Goal: Task Accomplishment & Management: Use online tool/utility

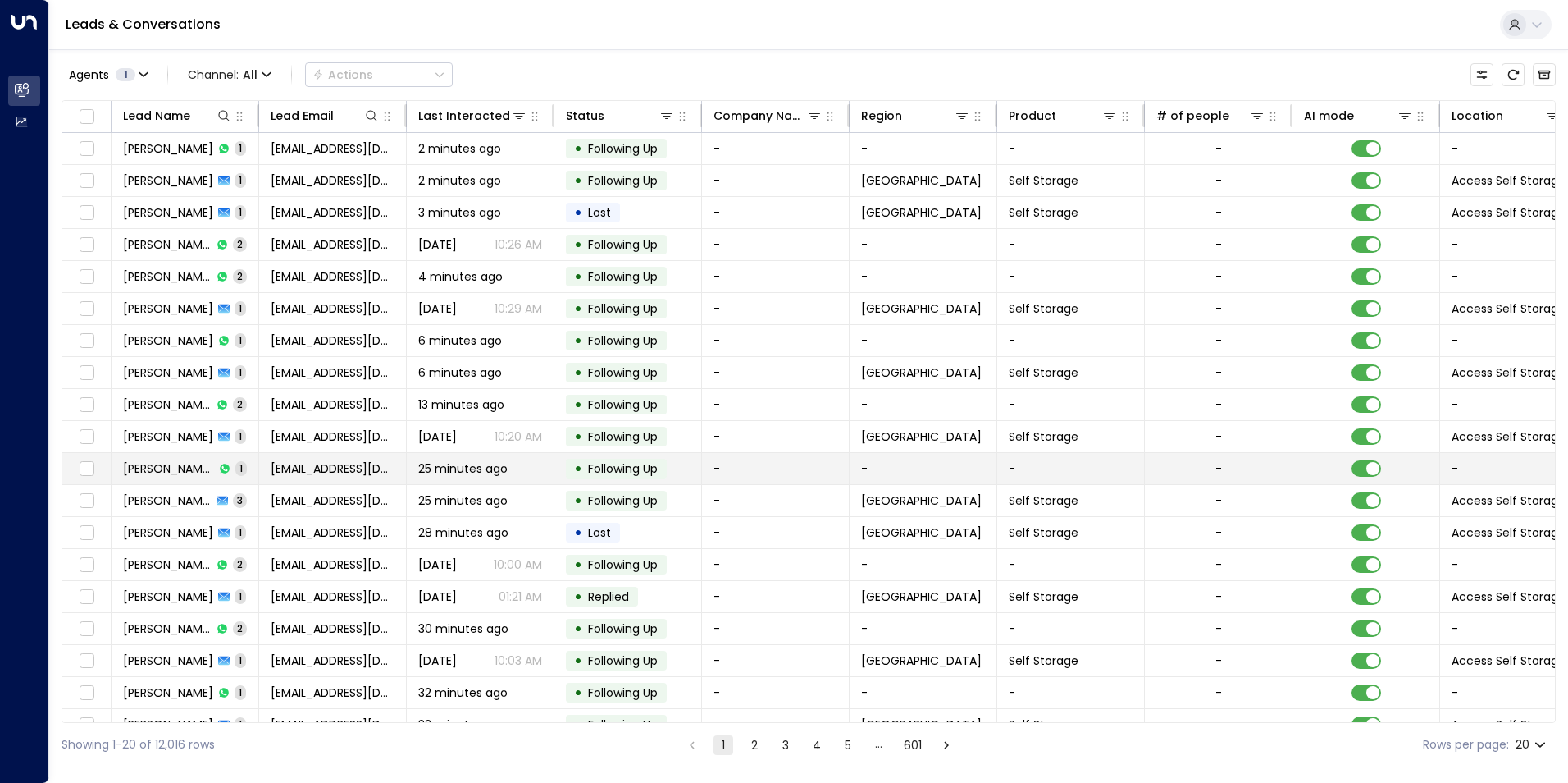
scroll to position [56, 0]
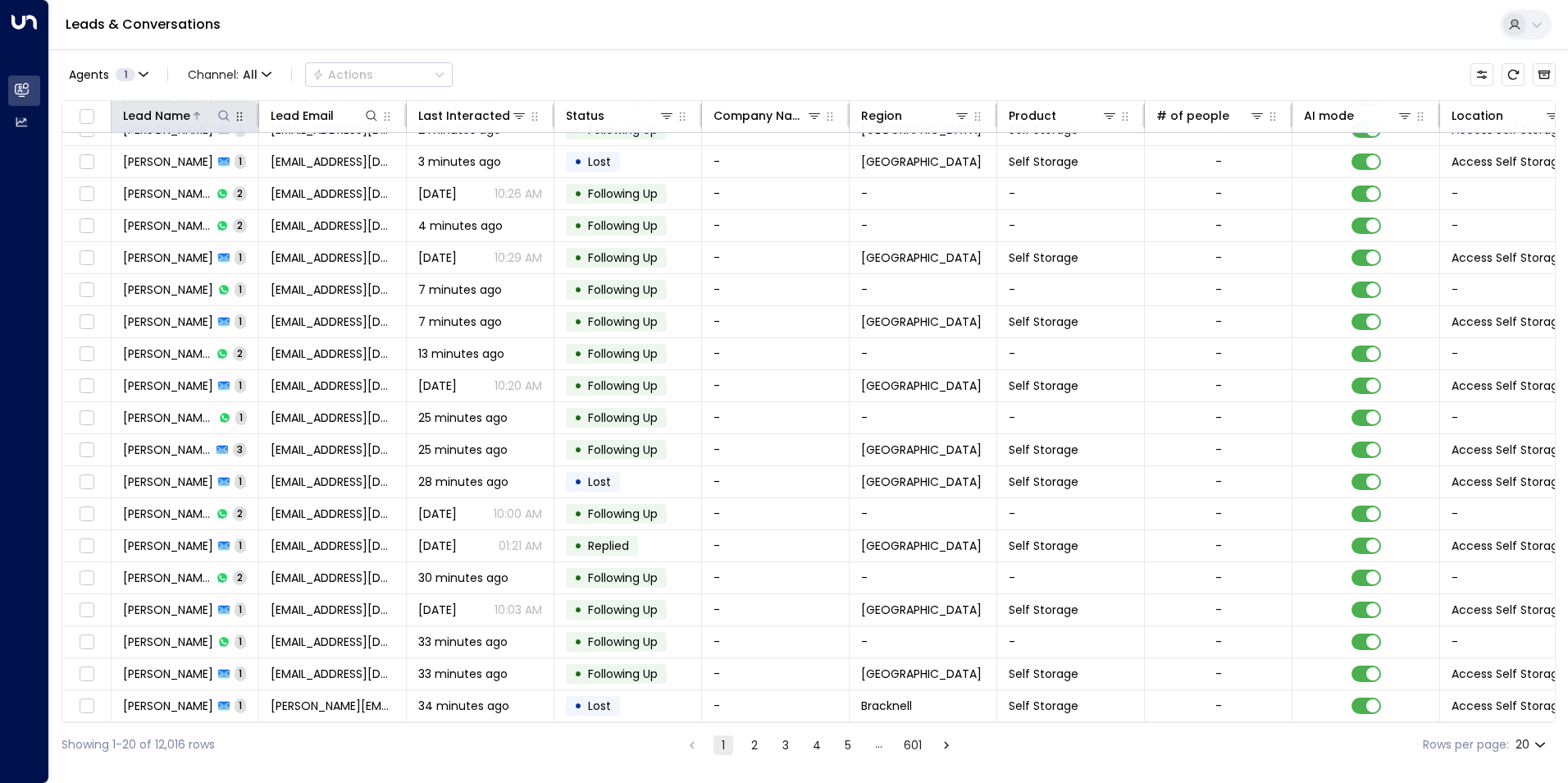
click at [227, 112] on icon at bounding box center [224, 116] width 13 height 13
type input "*****"
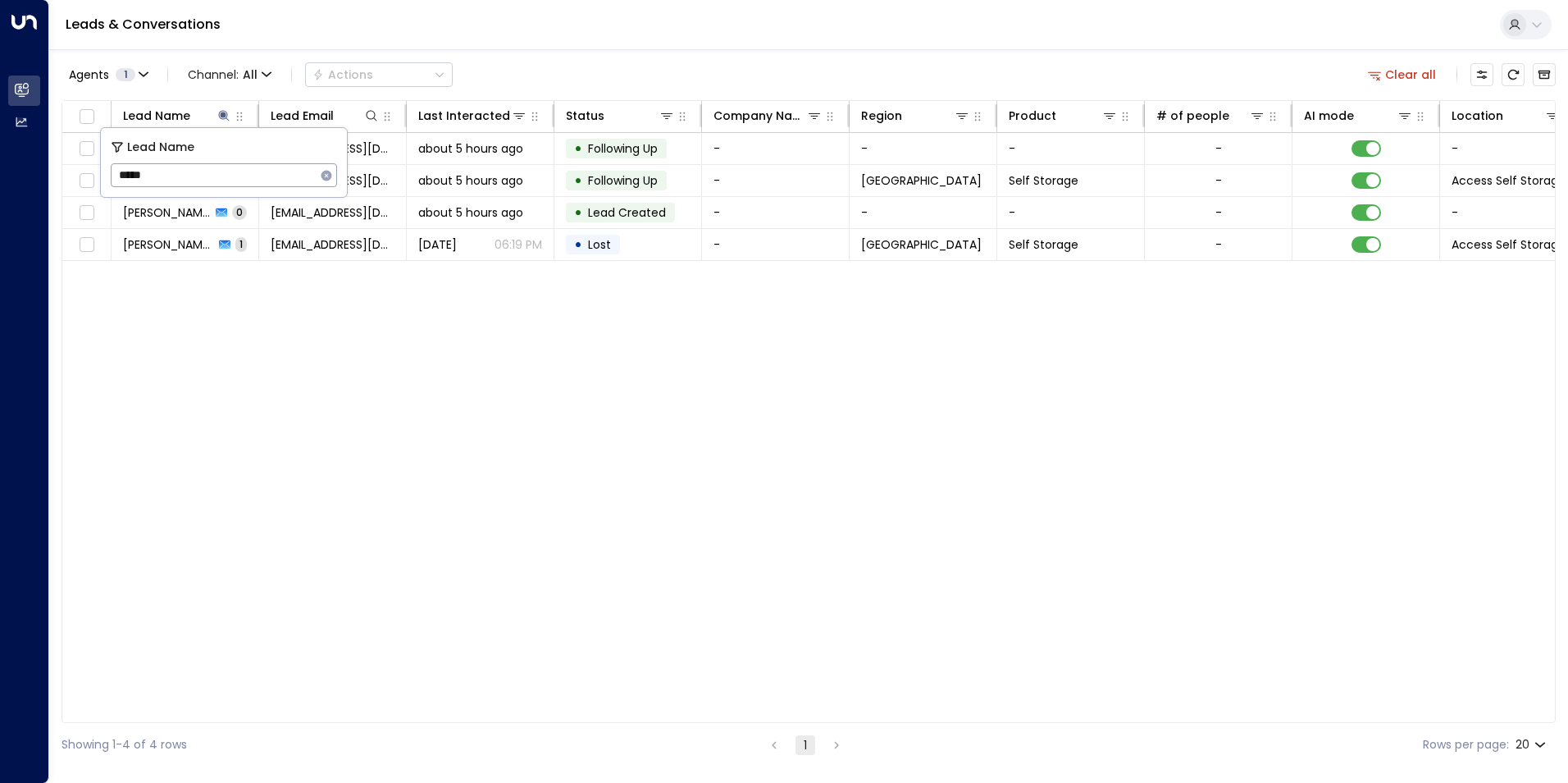
click at [716, 33] on div "Leads & Conversations" at bounding box center [808, 25] width 1519 height 50
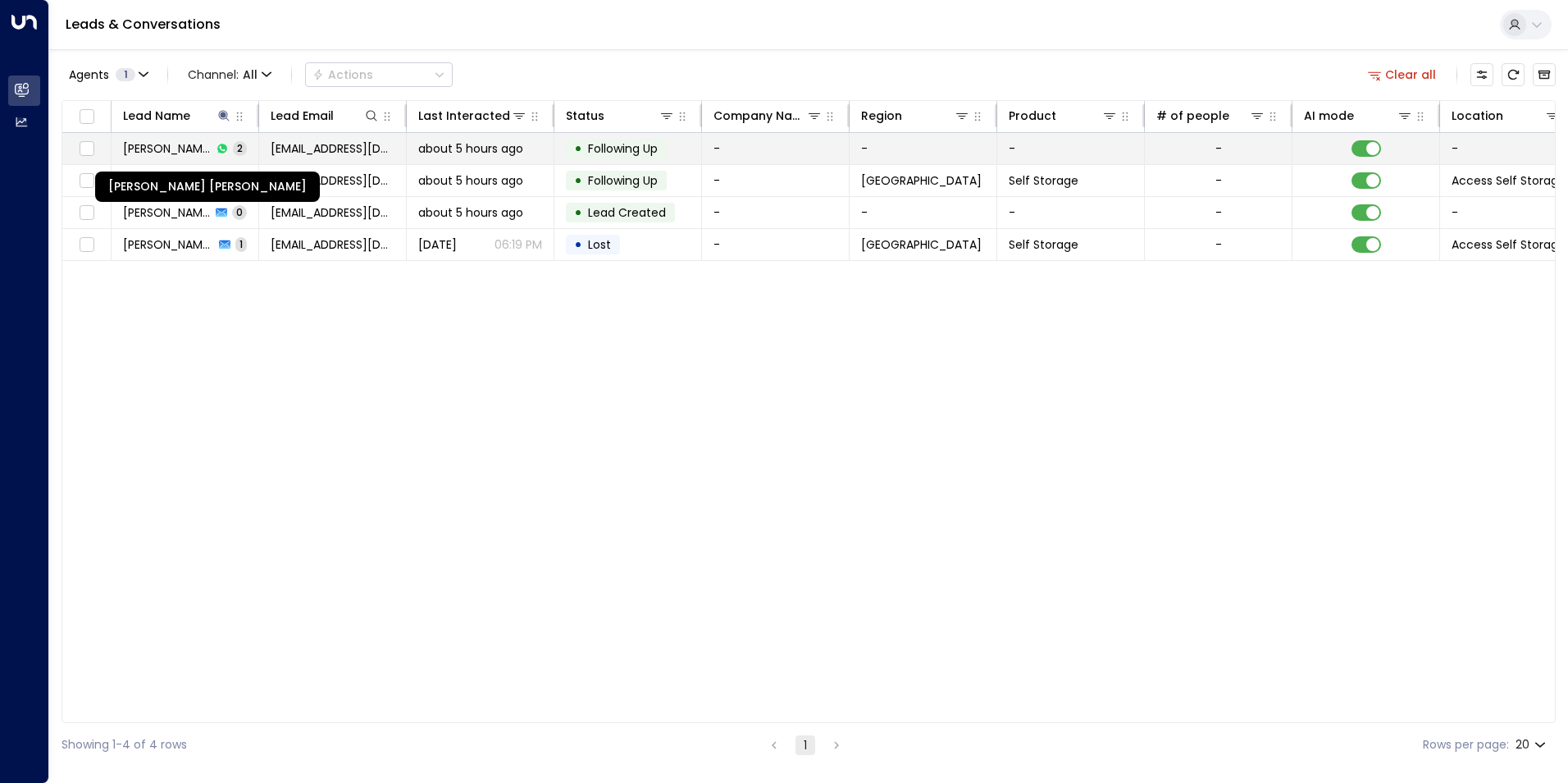
click at [203, 152] on span "[PERSON_NAME] [PERSON_NAME]" at bounding box center [167, 148] width 89 height 16
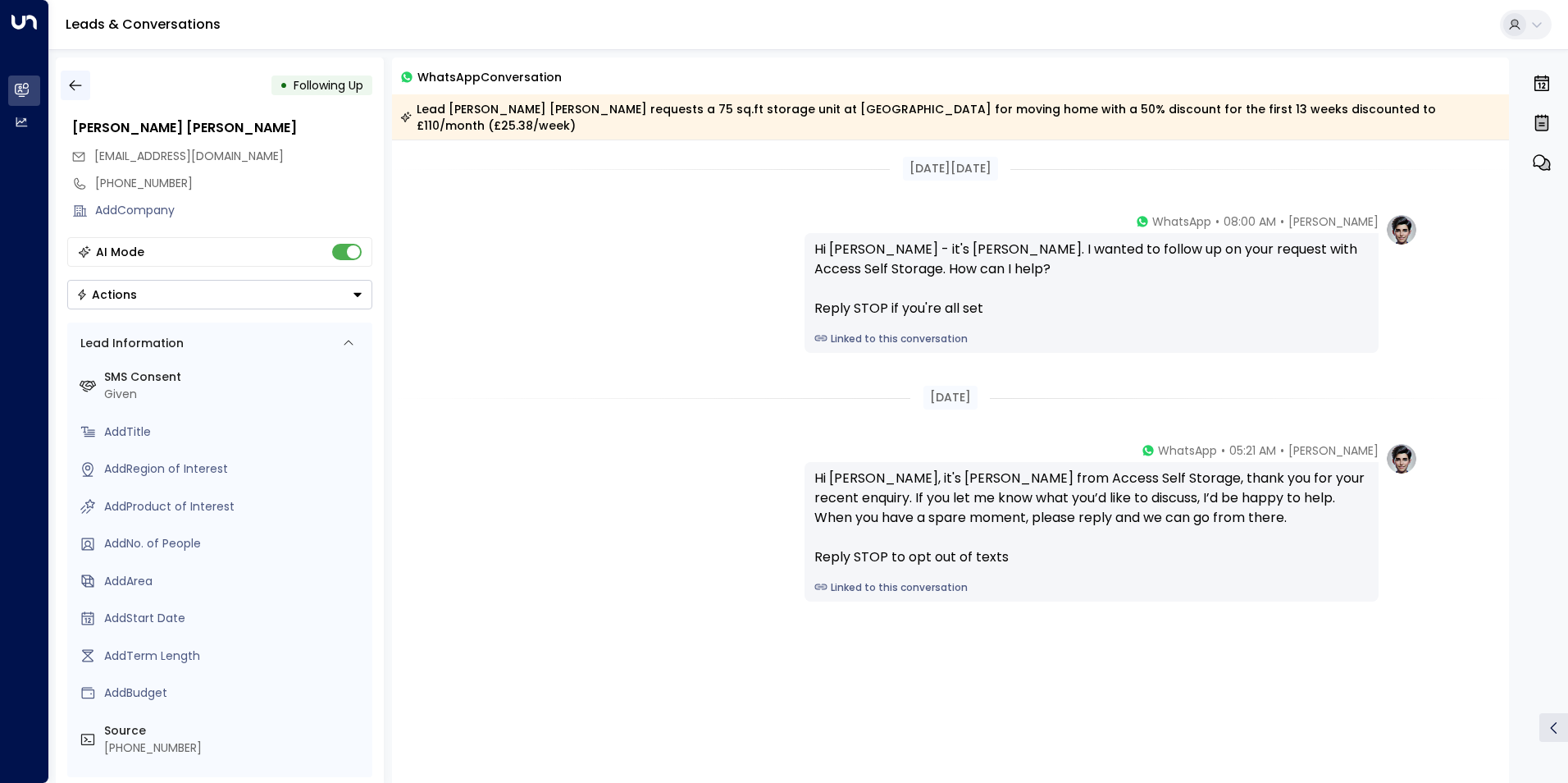
click at [79, 88] on icon "button" at bounding box center [76, 85] width 16 height 16
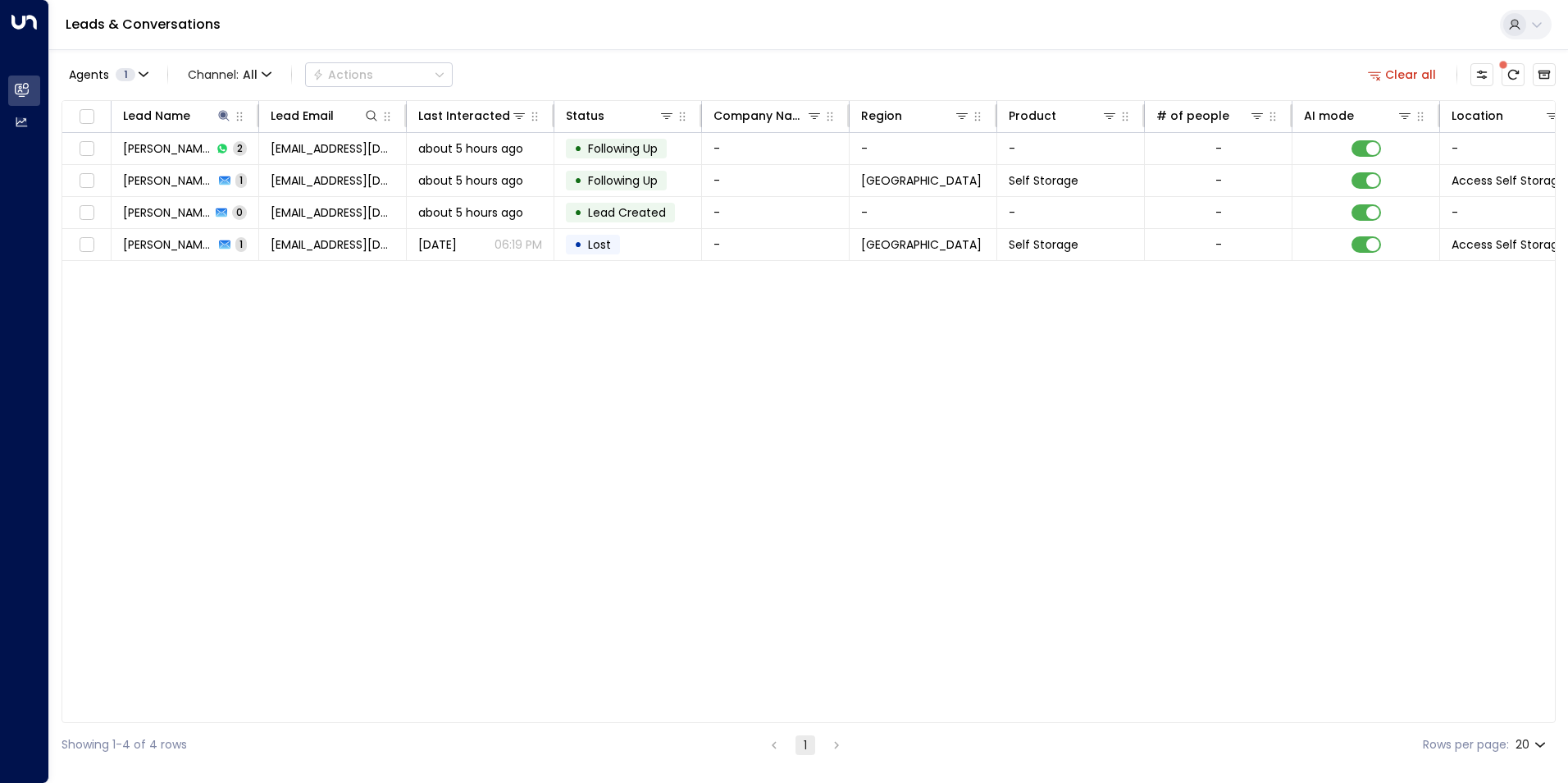
click at [745, 396] on div "Lead Name Lead Email Last Interacted Status Company Name Region Product # of pe…" at bounding box center [808, 411] width 1494 height 623
click at [97, 23] on link "Leads & Conversations" at bounding box center [143, 24] width 155 height 19
click at [155, 36] on div "Leads & Conversations" at bounding box center [808, 25] width 1519 height 50
click at [155, 26] on link "Leads & Conversations" at bounding box center [143, 24] width 155 height 19
click at [230, 121] on button at bounding box center [224, 116] width 16 height 16
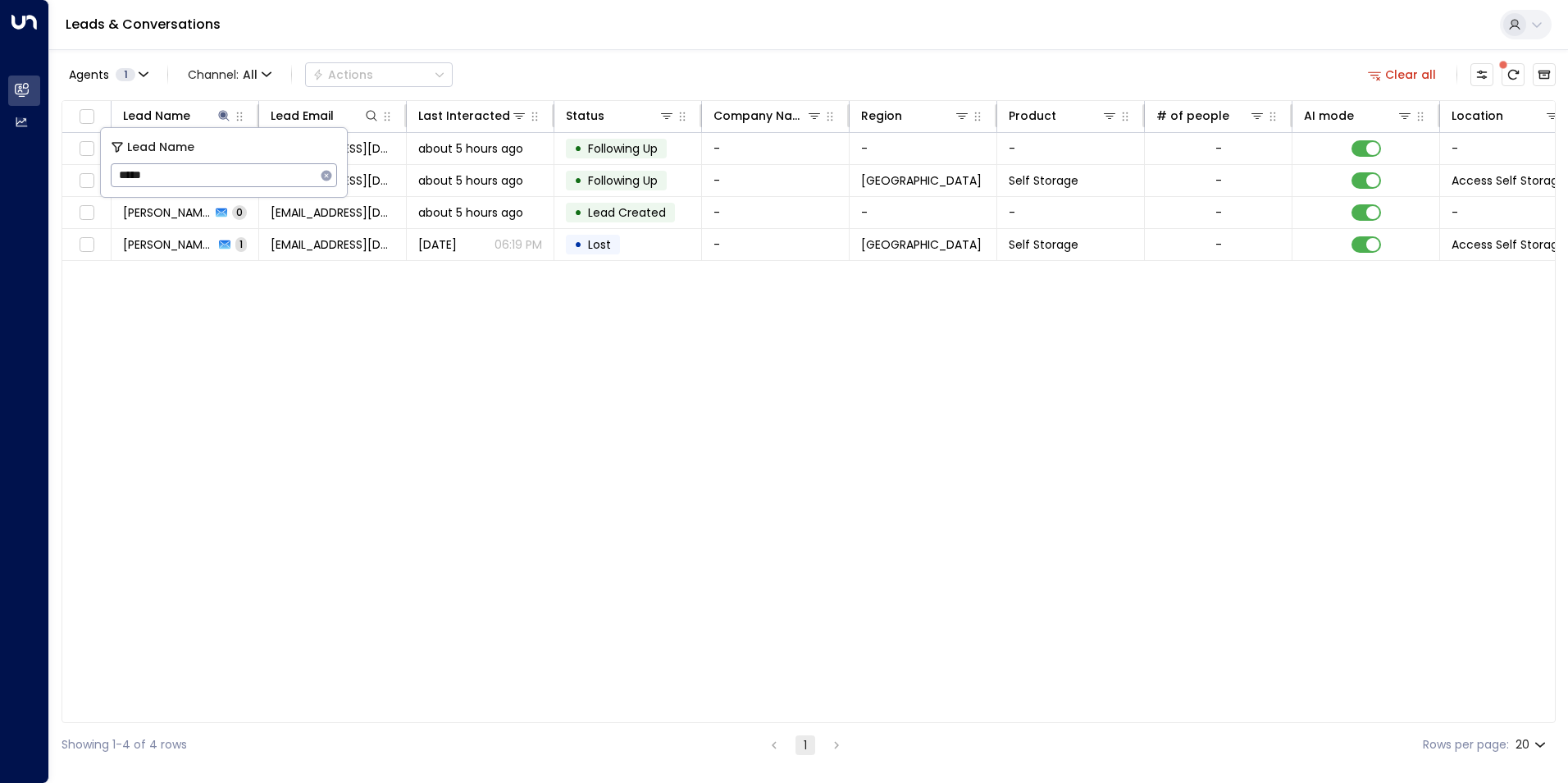
click at [330, 172] on icon "button" at bounding box center [327, 175] width 11 height 11
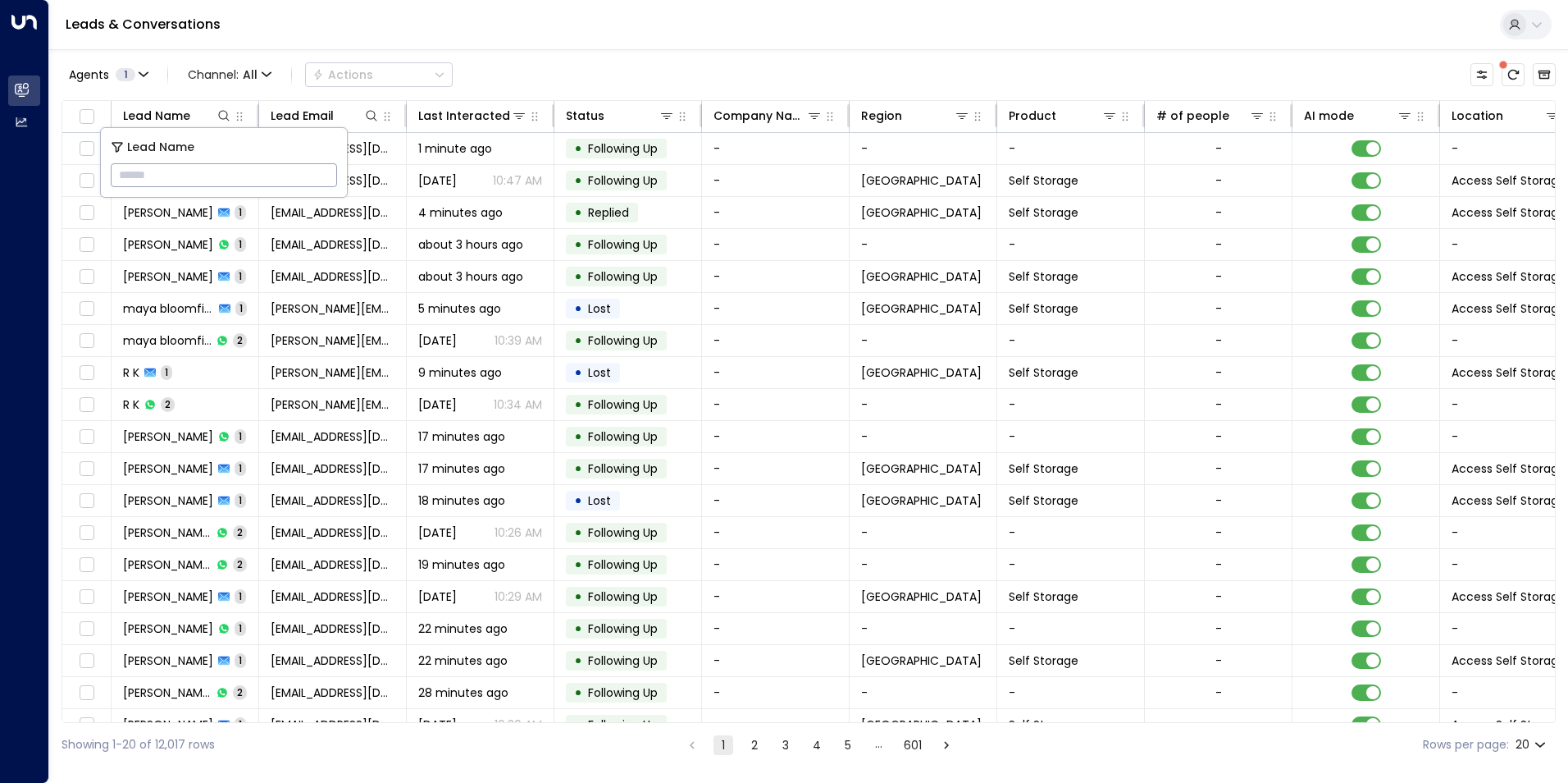
click at [697, 55] on div "Agents 1 Channel: All Actions Lead Name Lead Email Last Interacted Status Compa…" at bounding box center [808, 407] width 1494 height 717
click at [227, 107] on div "Lead Name" at bounding box center [177, 116] width 109 height 20
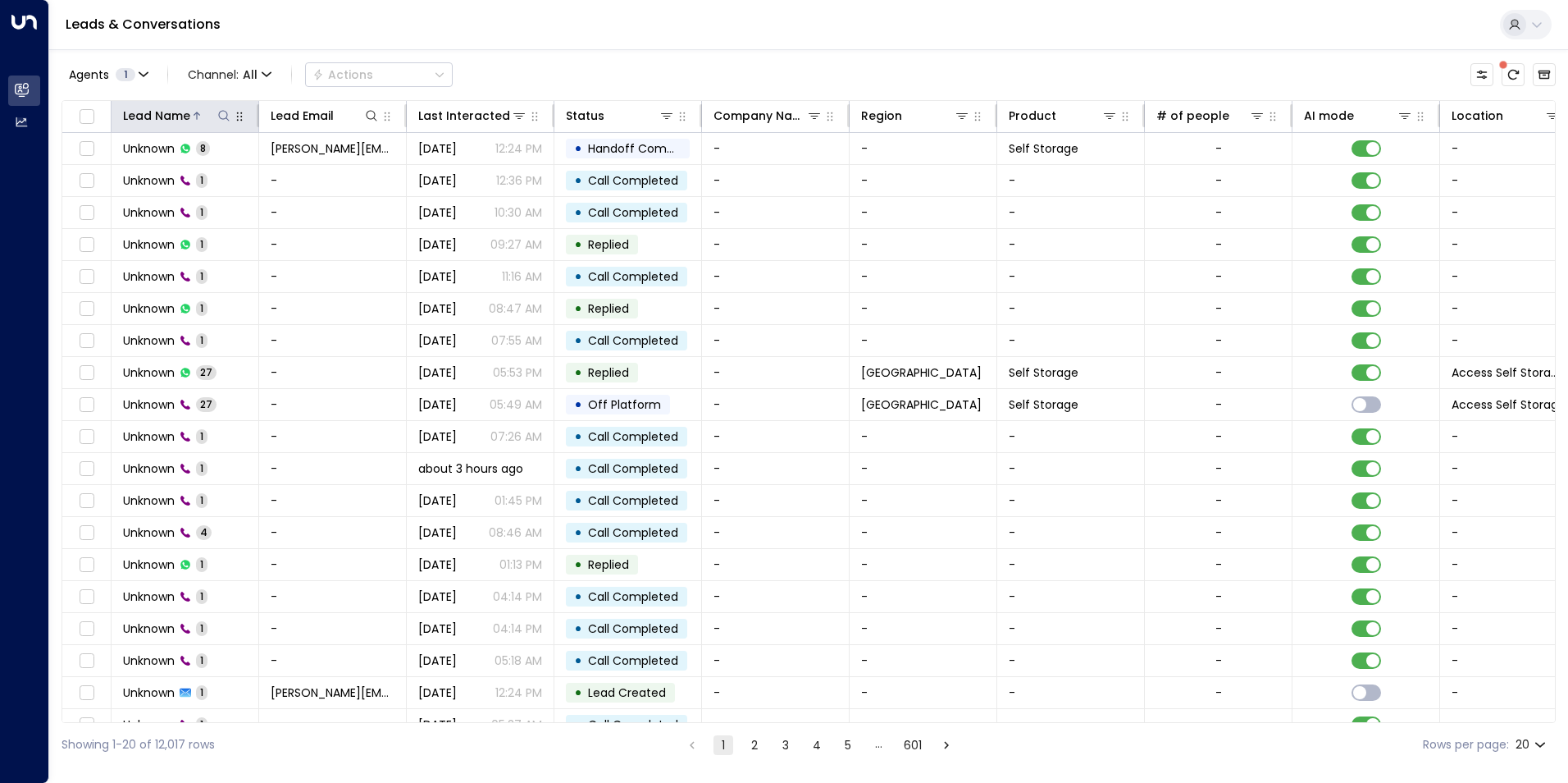
click at [199, 118] on icon at bounding box center [196, 116] width 10 height 10
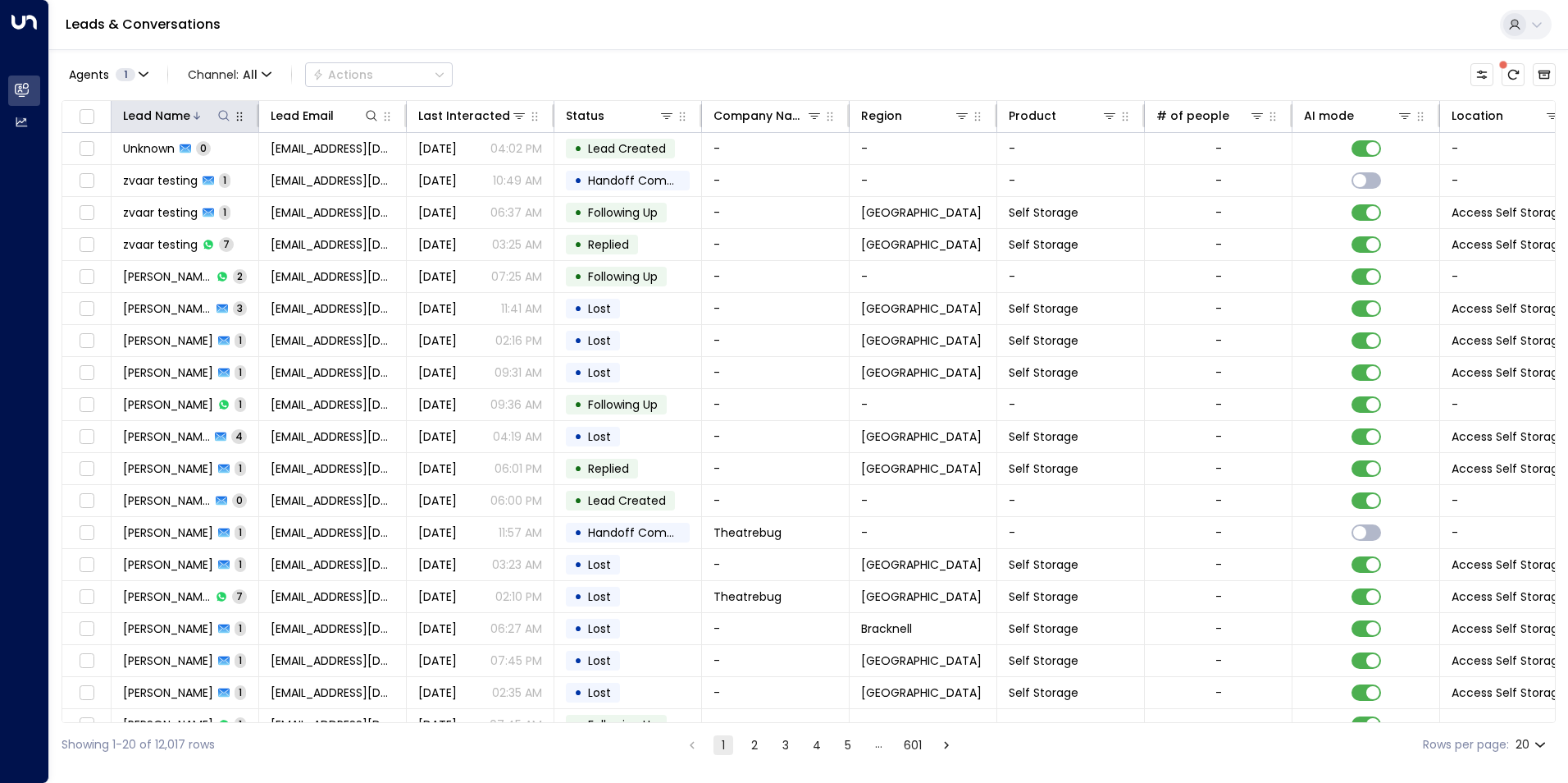
click at [221, 114] on icon at bounding box center [224, 116] width 13 height 13
click at [197, 176] on input "text" at bounding box center [224, 175] width 227 height 30
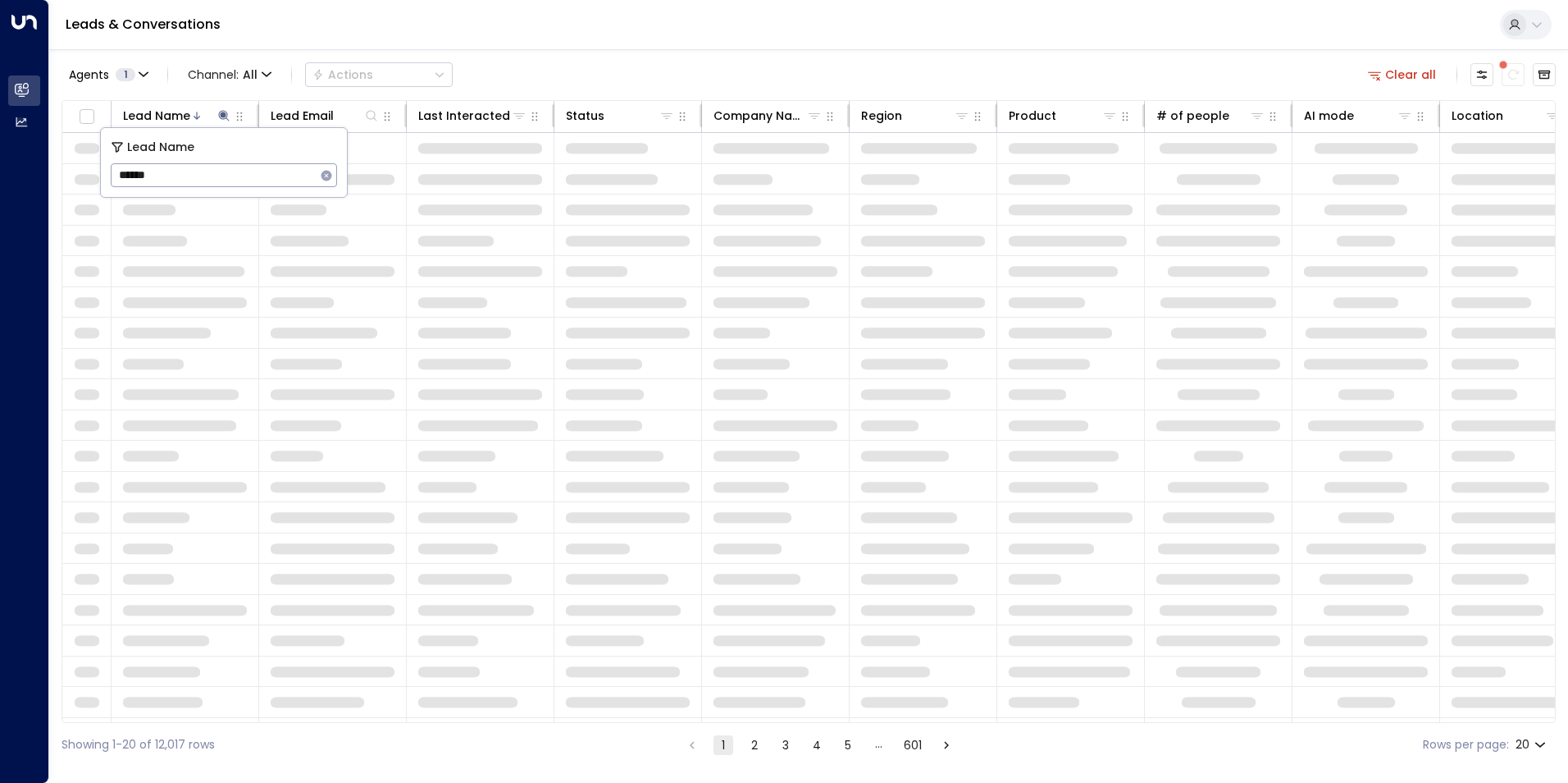
type input "******"
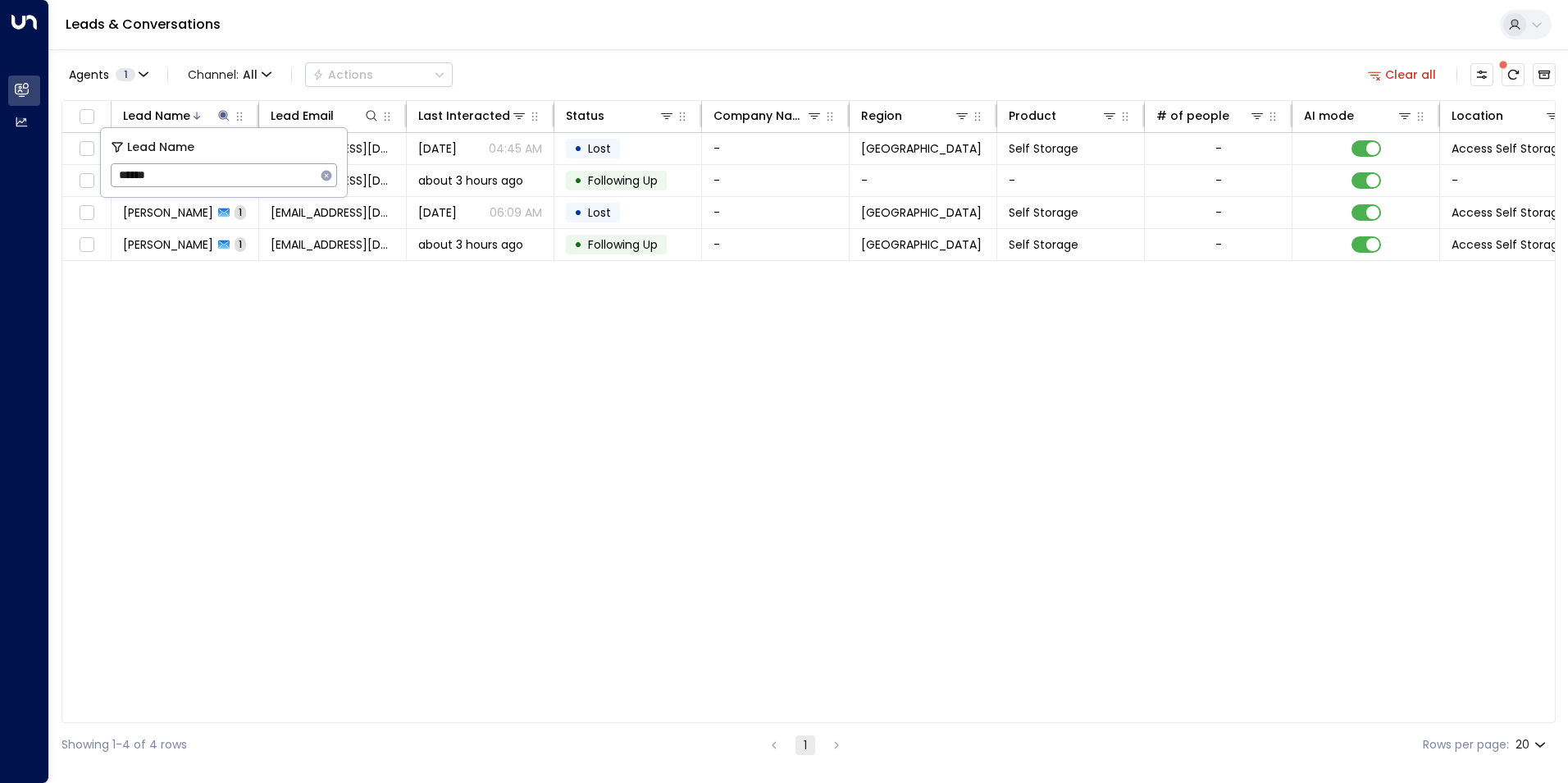
click at [530, 475] on div "Lead Name Lead Email Last Interacted Status Company Name Region Product # of pe…" at bounding box center [808, 411] width 1494 height 623
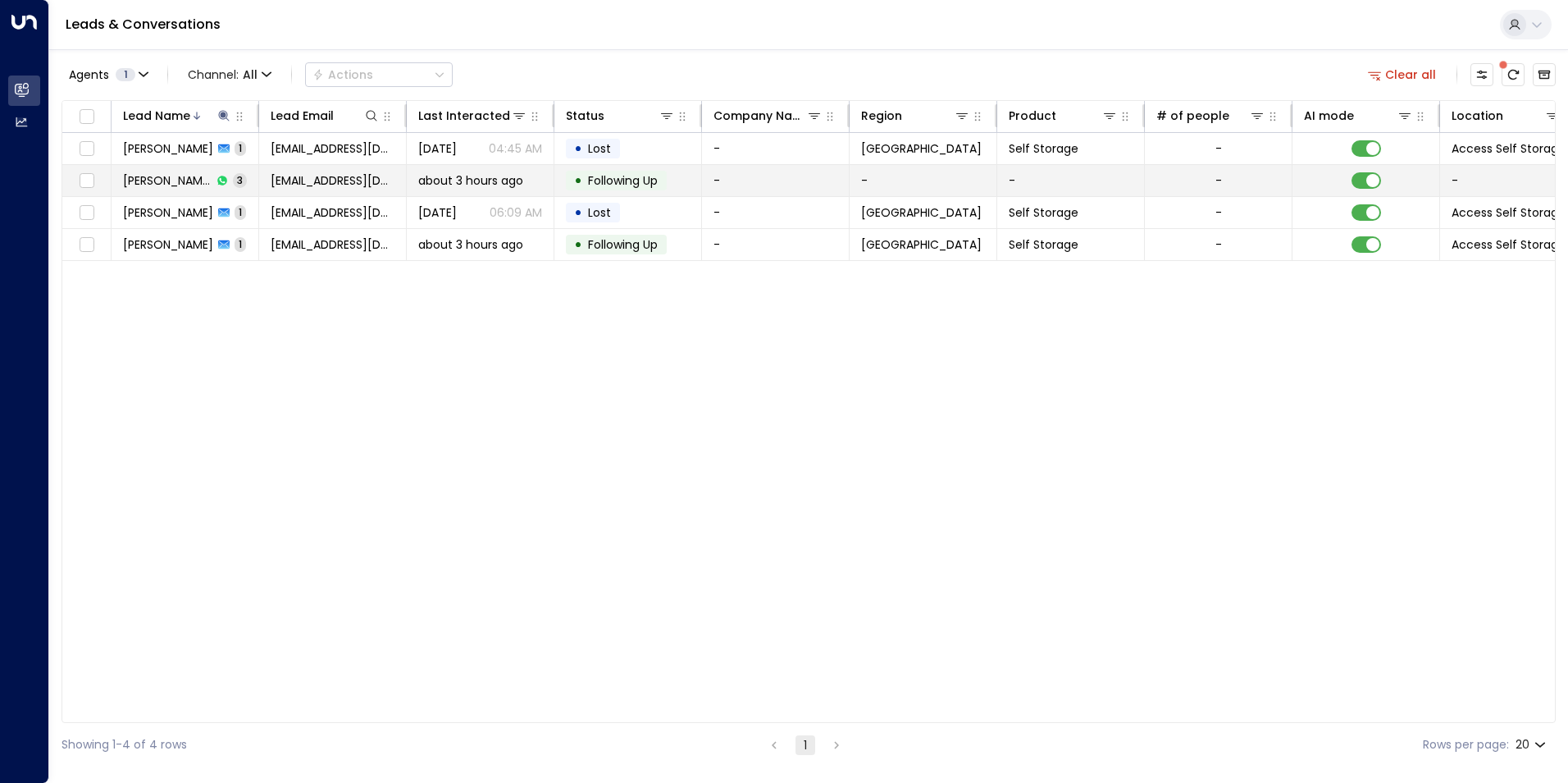
click at [241, 184] on td "Oli Averty 3" at bounding box center [186, 180] width 147 height 31
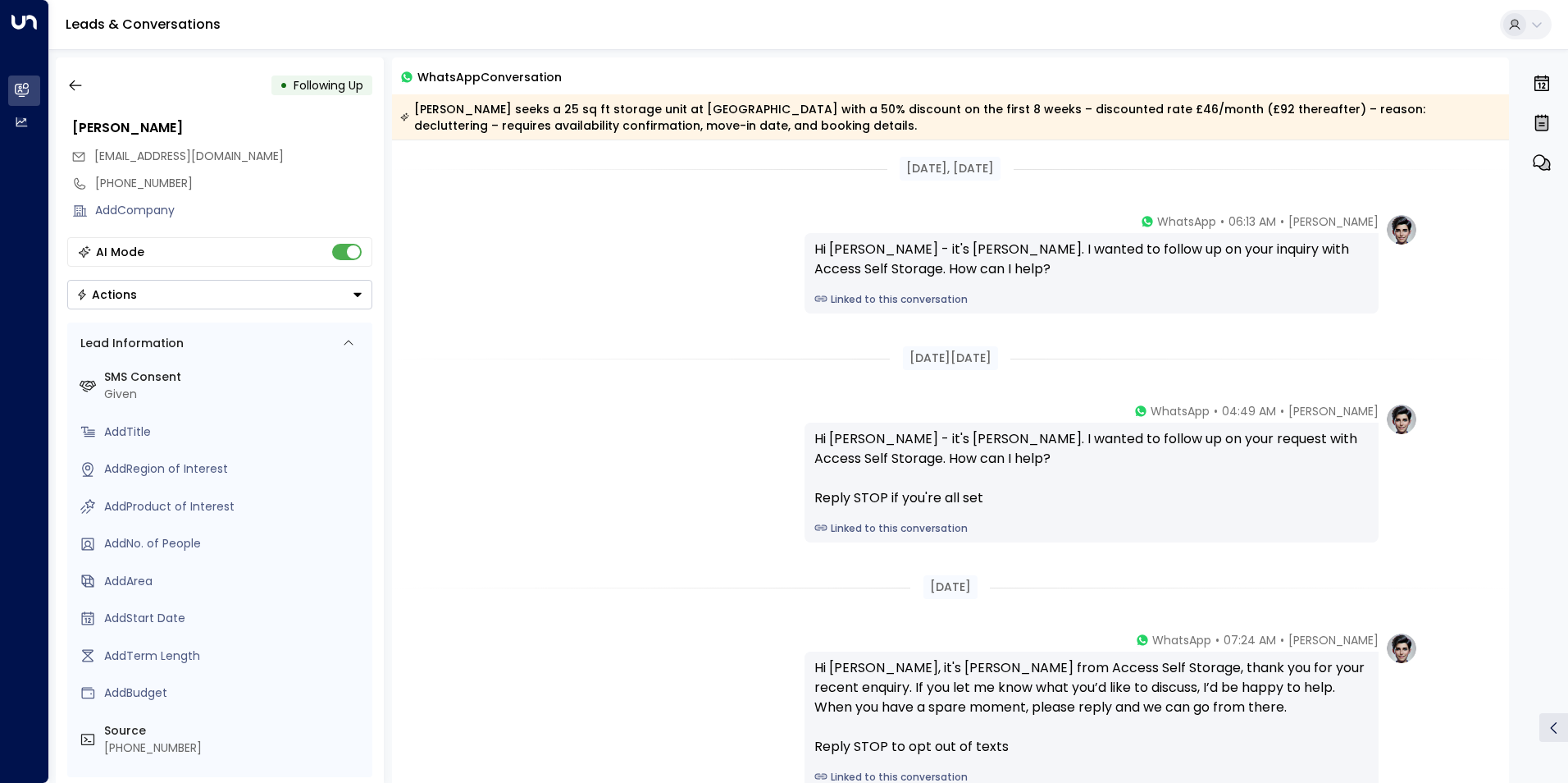
scroll to position [172, 0]
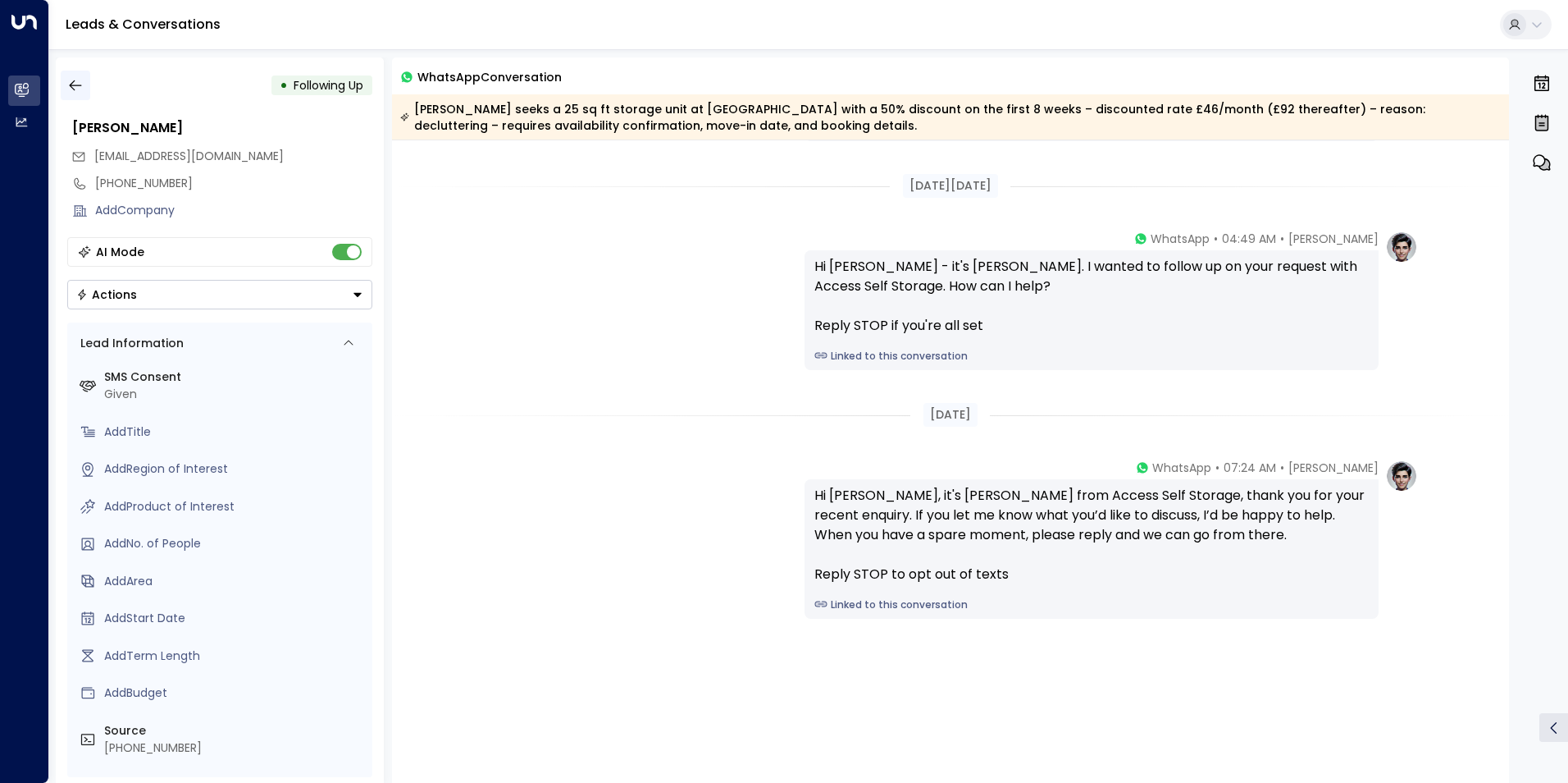
click at [66, 91] on button "button" at bounding box center [75, 84] width 29 height 29
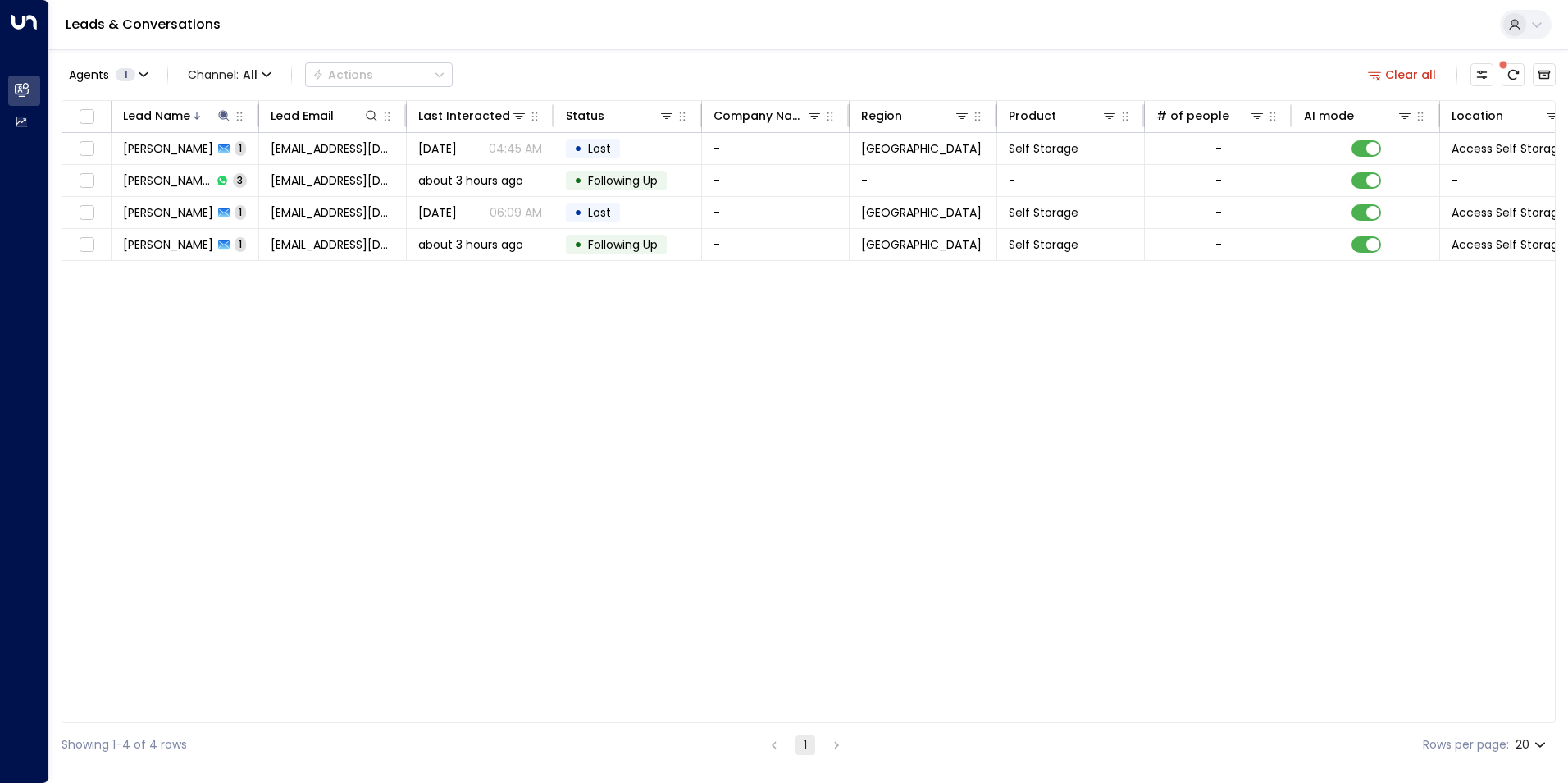
click at [115, 18] on link "Leads & Conversations" at bounding box center [143, 24] width 155 height 19
click at [226, 120] on icon at bounding box center [224, 116] width 13 height 13
click at [323, 172] on icon "button" at bounding box center [327, 175] width 11 height 11
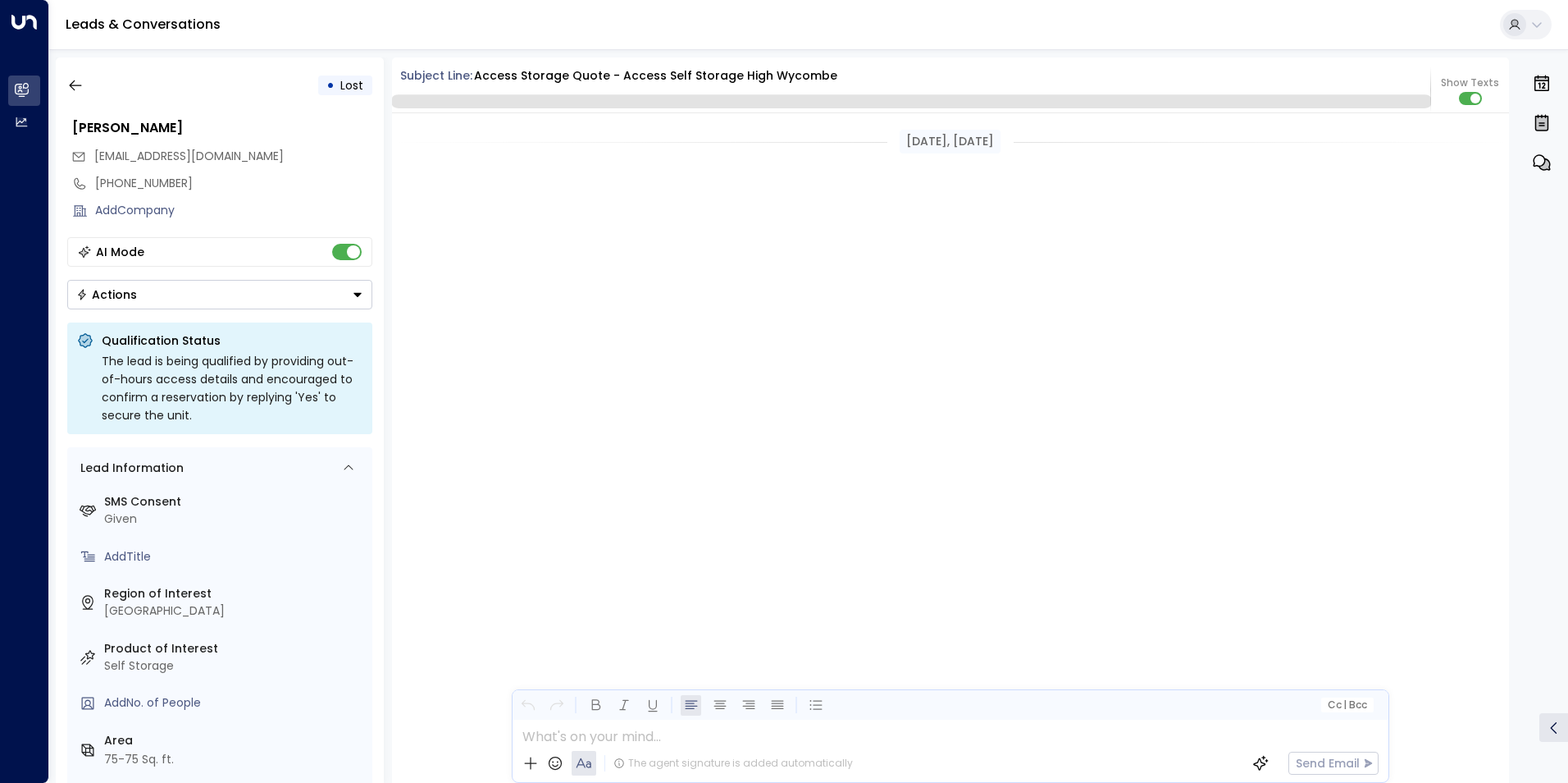
scroll to position [1803, 0]
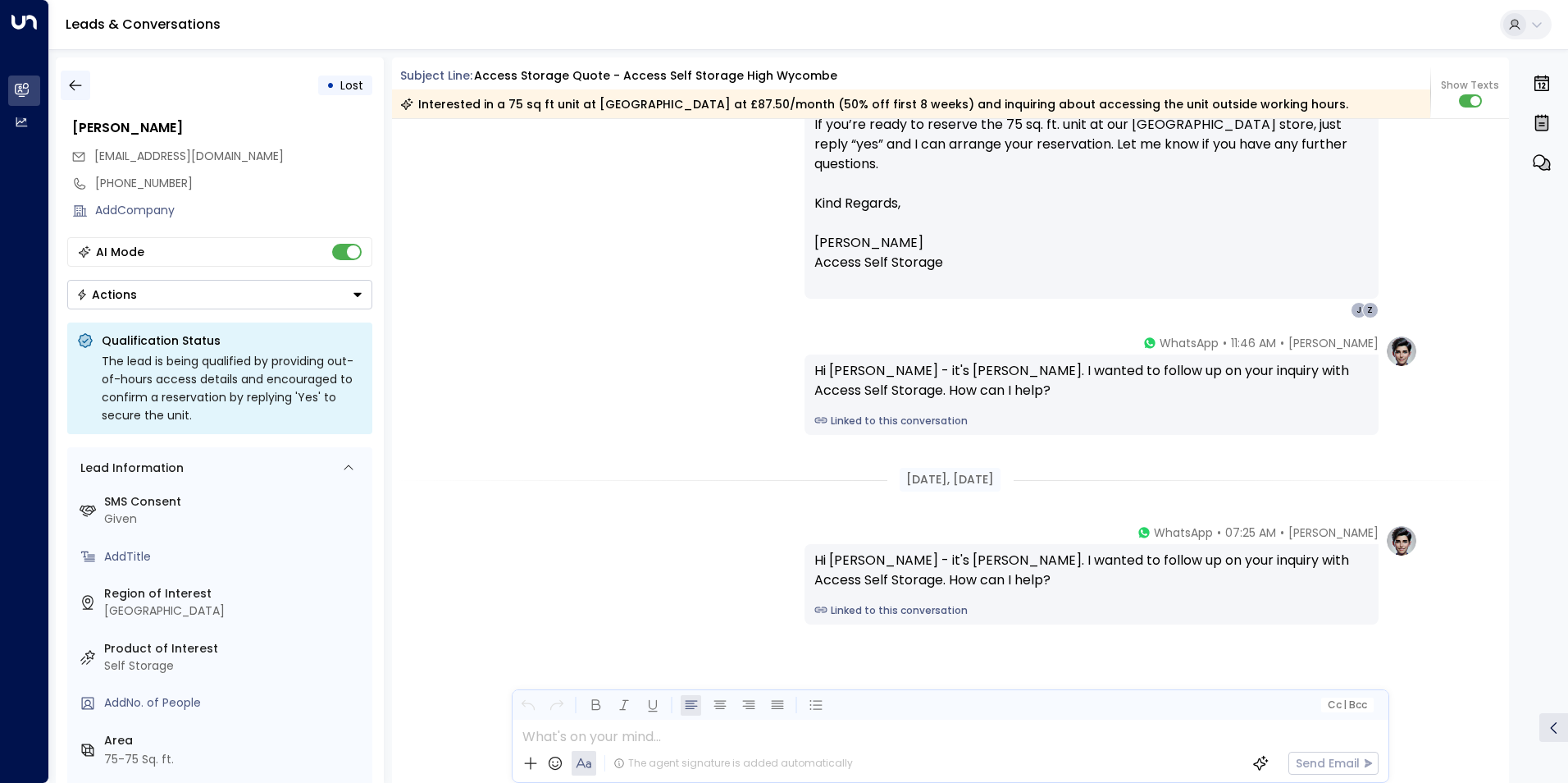
click at [71, 83] on icon "button" at bounding box center [76, 85] width 12 height 11
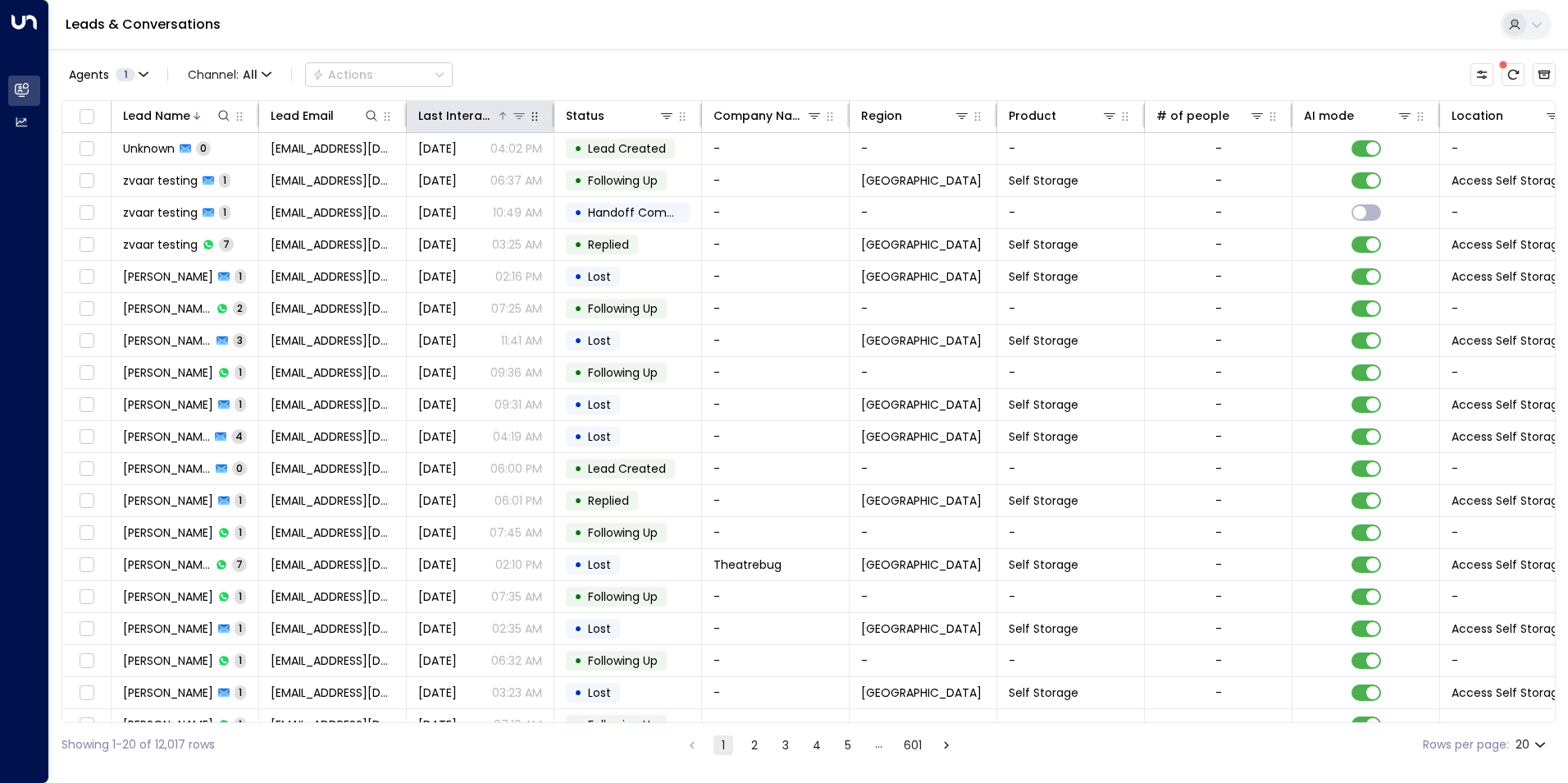
click at [465, 115] on div "Last Interacted" at bounding box center [458, 116] width 78 height 20
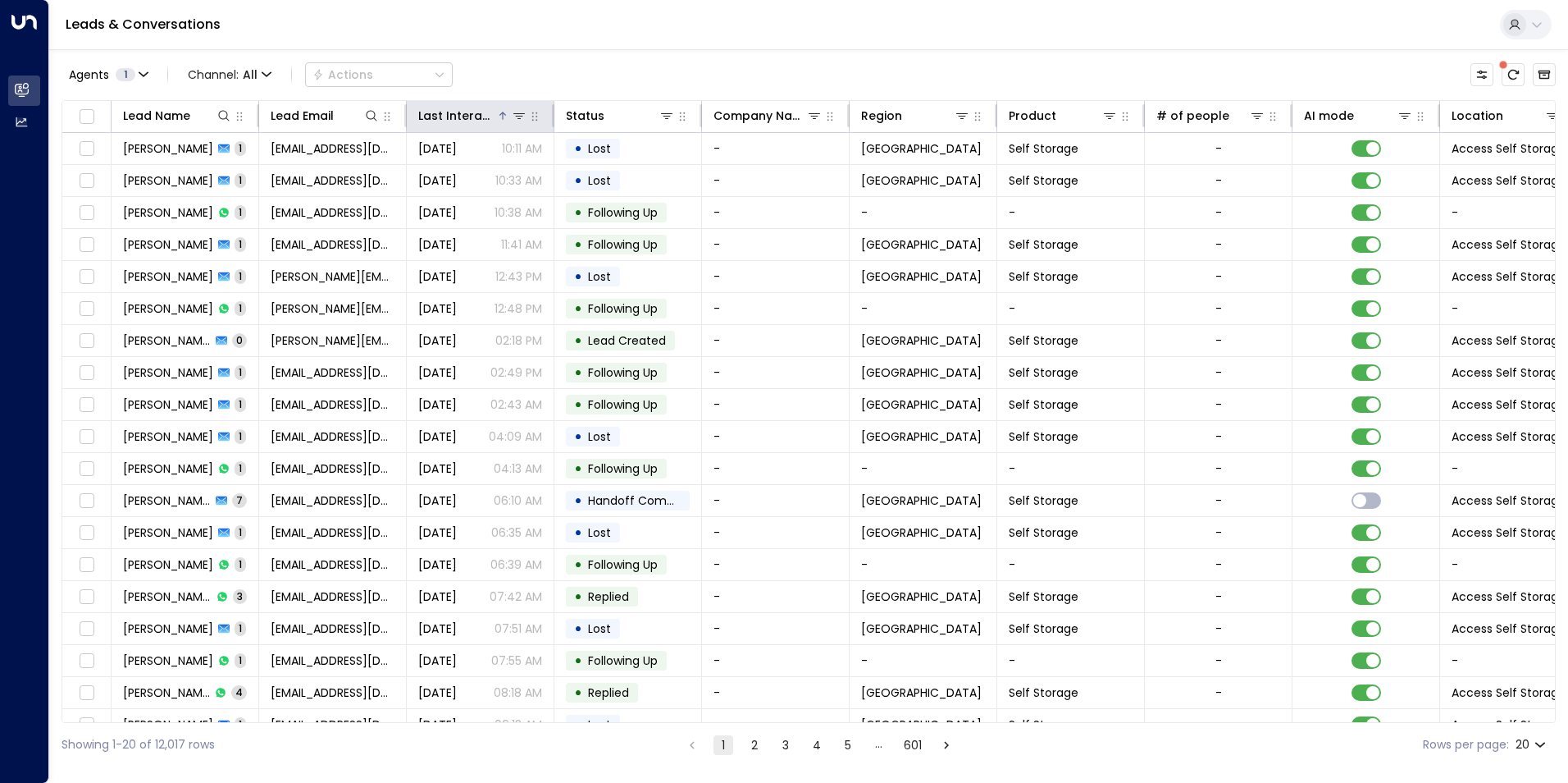
click at [469, 102] on th "Last Interacted" at bounding box center [481, 117] width 147 height 32
click at [474, 115] on div "Last Interacted" at bounding box center [458, 116] width 78 height 20
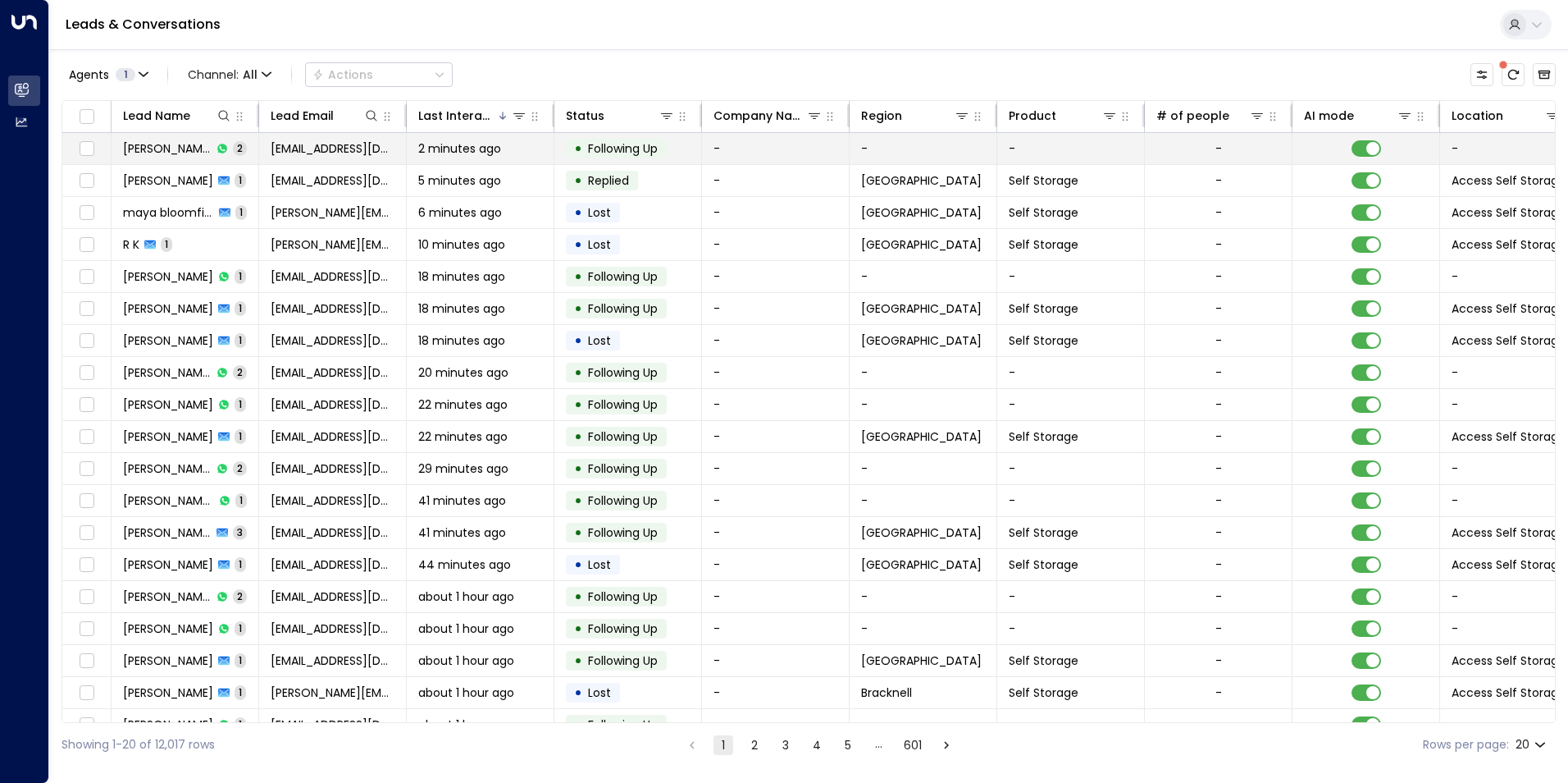
click at [476, 143] on span "2 minutes ago" at bounding box center [459, 148] width 83 height 16
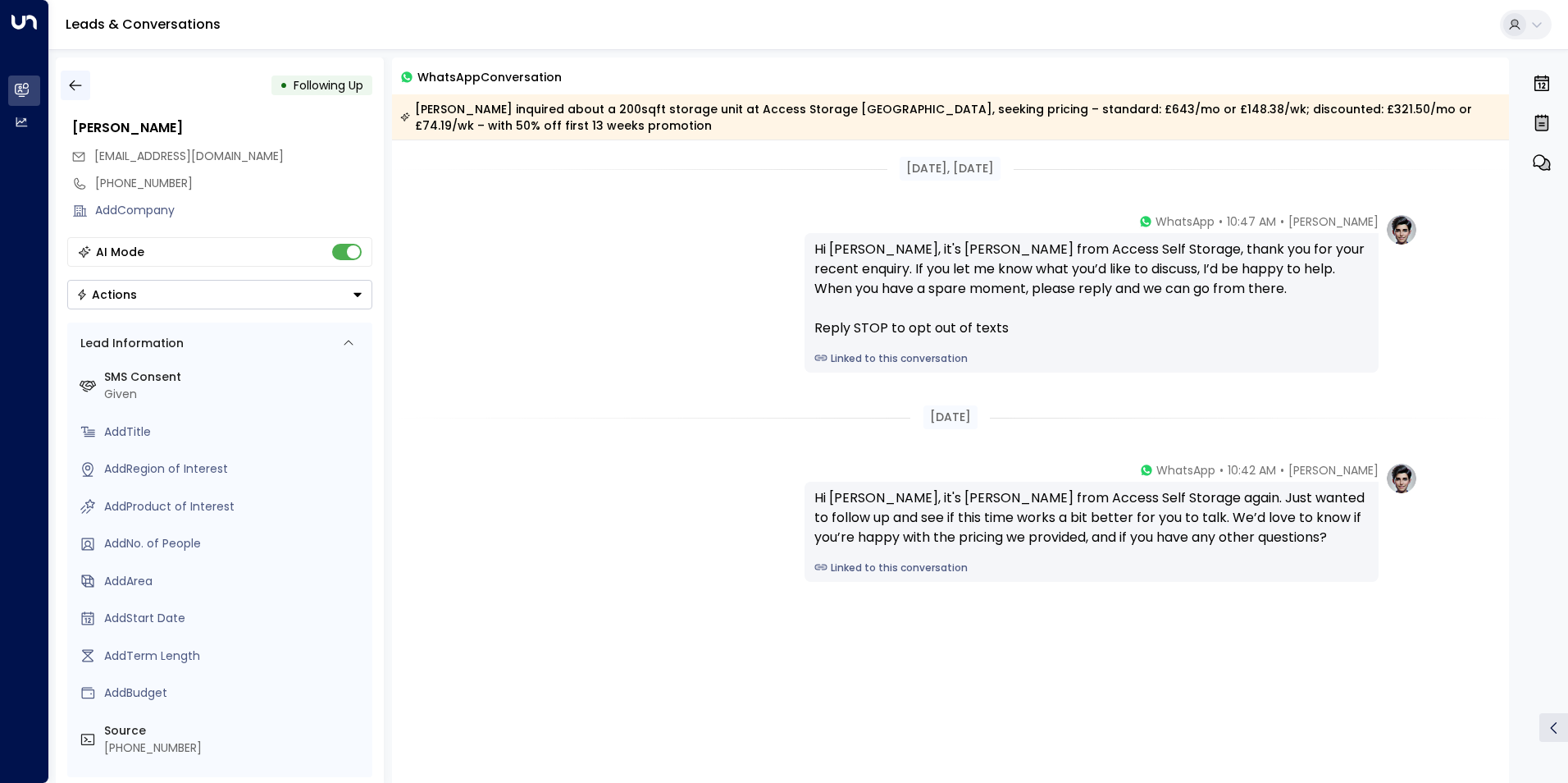
click at [71, 84] on icon "button" at bounding box center [76, 85] width 16 height 16
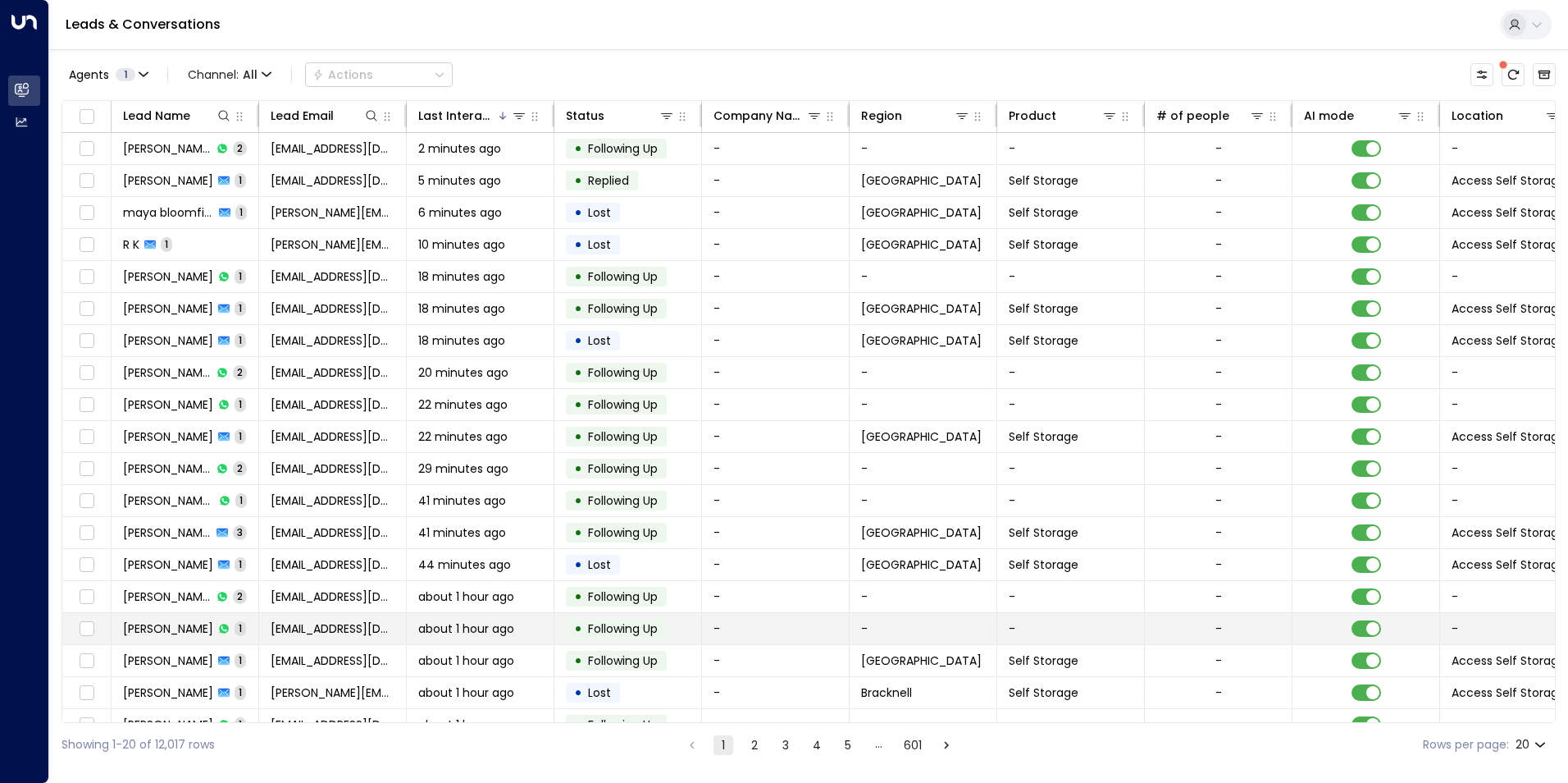
scroll to position [56, 0]
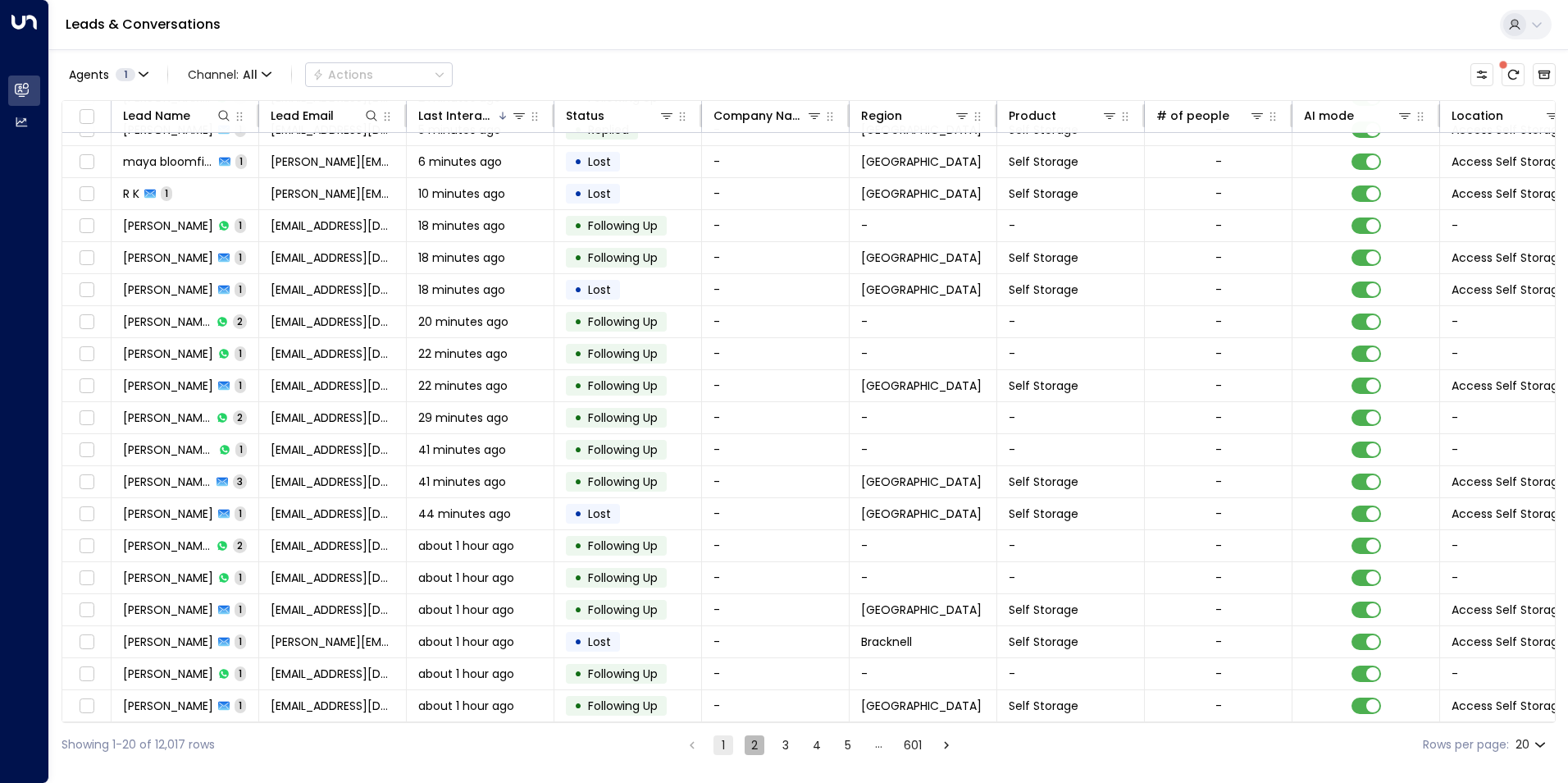
click at [751, 746] on button "2" at bounding box center [754, 745] width 20 height 20
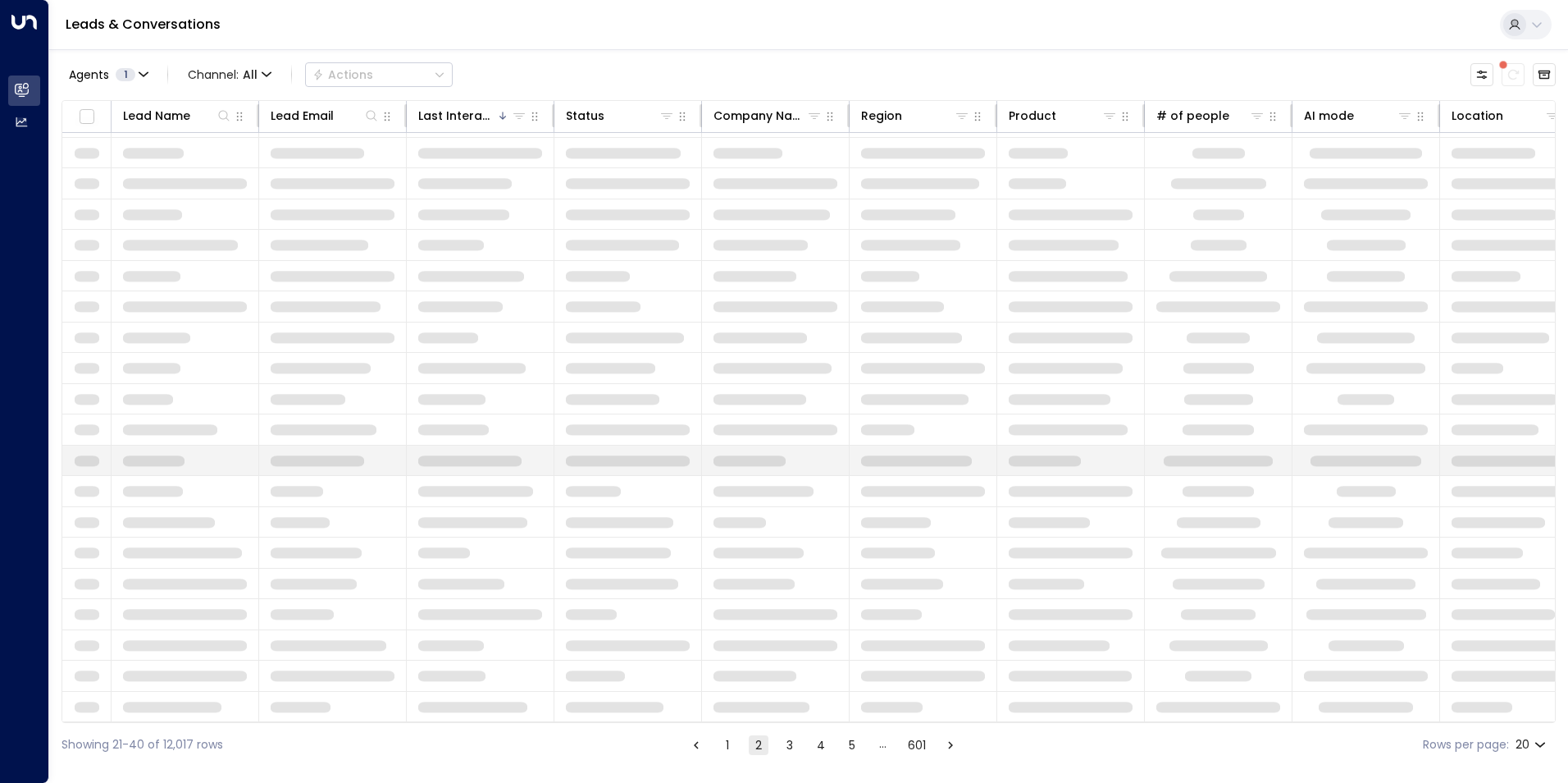
scroll to position [56, 0]
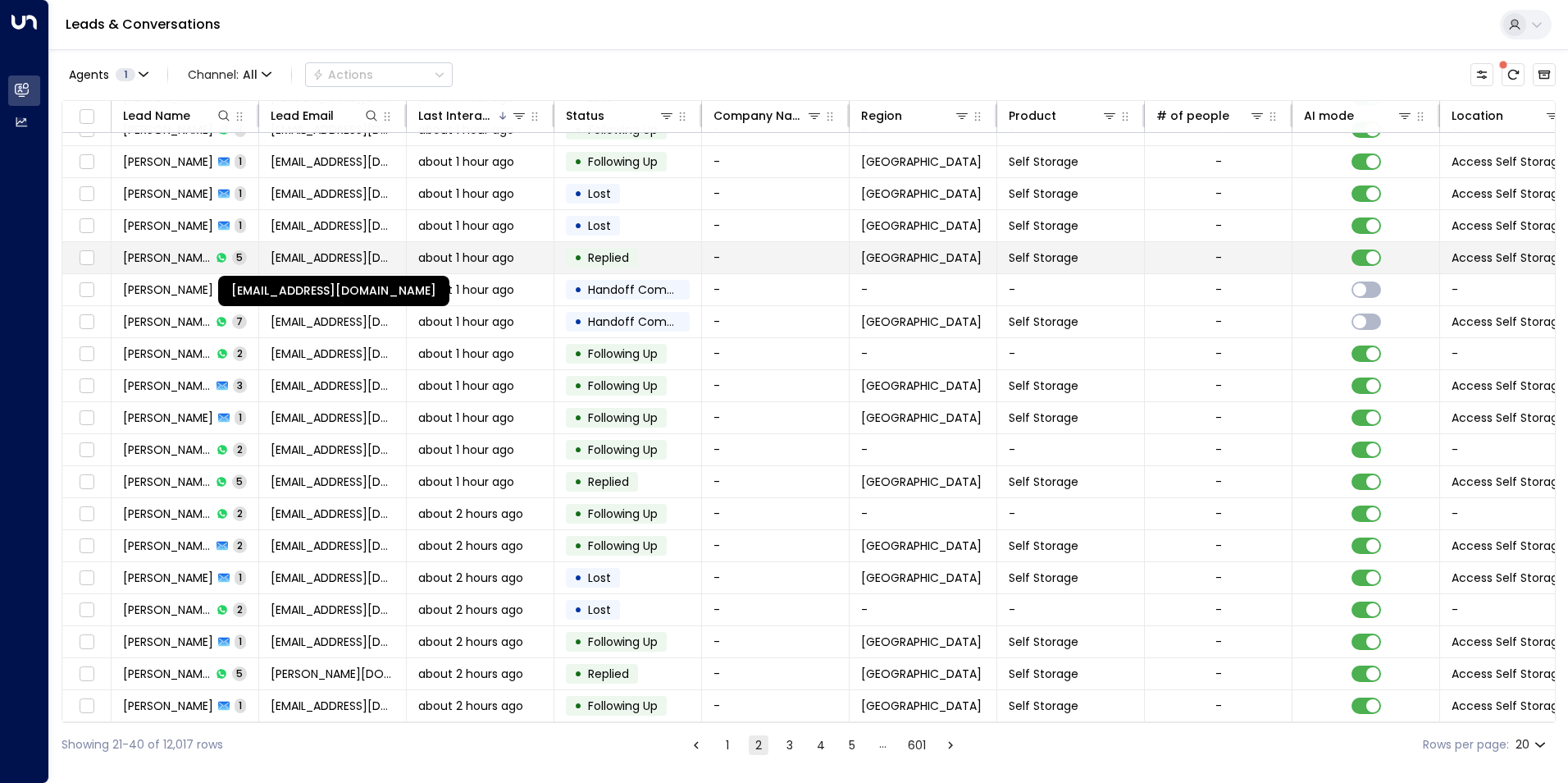
click at [310, 250] on span "[EMAIL_ADDRESS][DOMAIN_NAME]" at bounding box center [332, 258] width 123 height 16
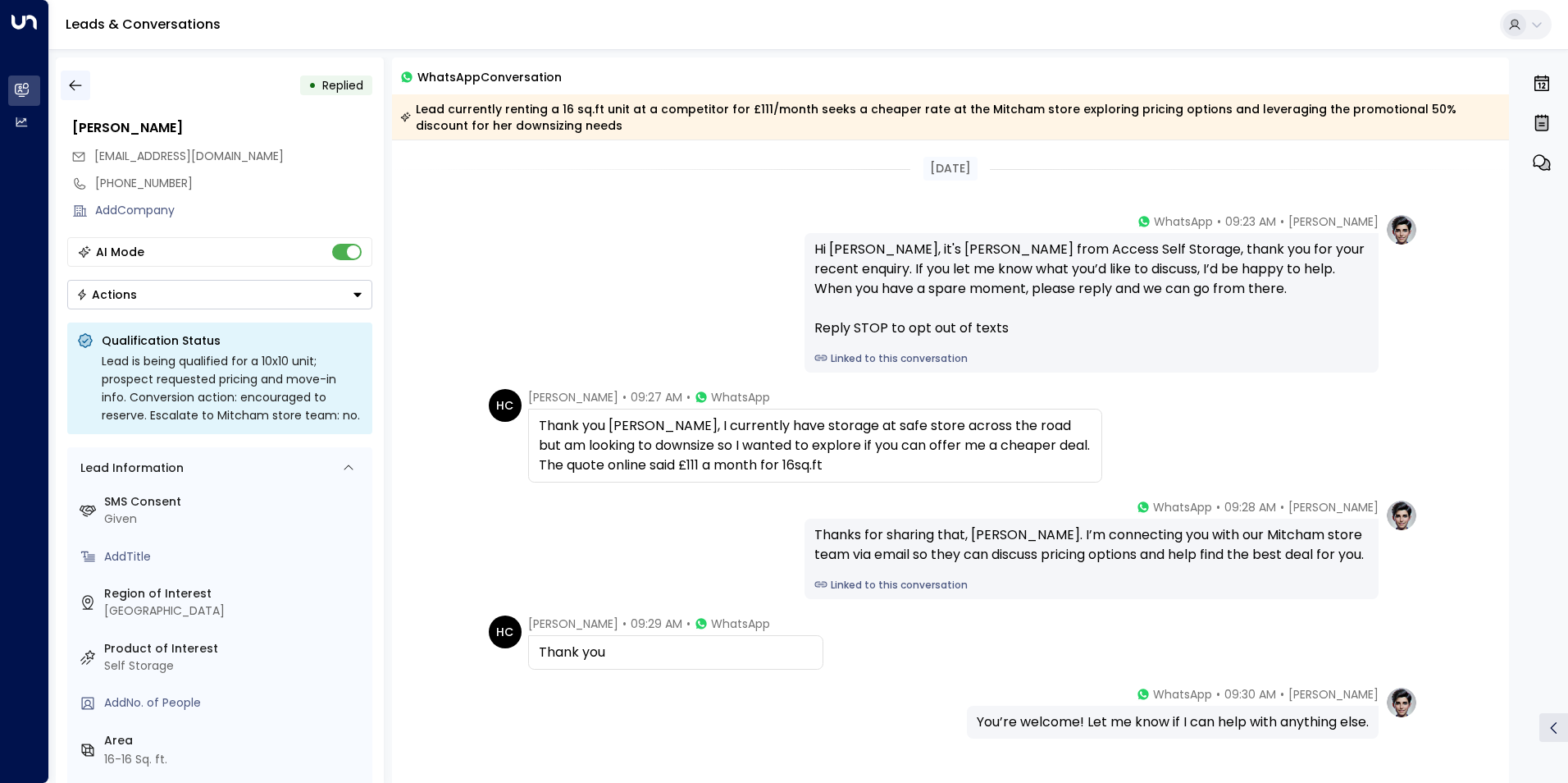
click at [73, 87] on icon "button" at bounding box center [76, 85] width 16 height 16
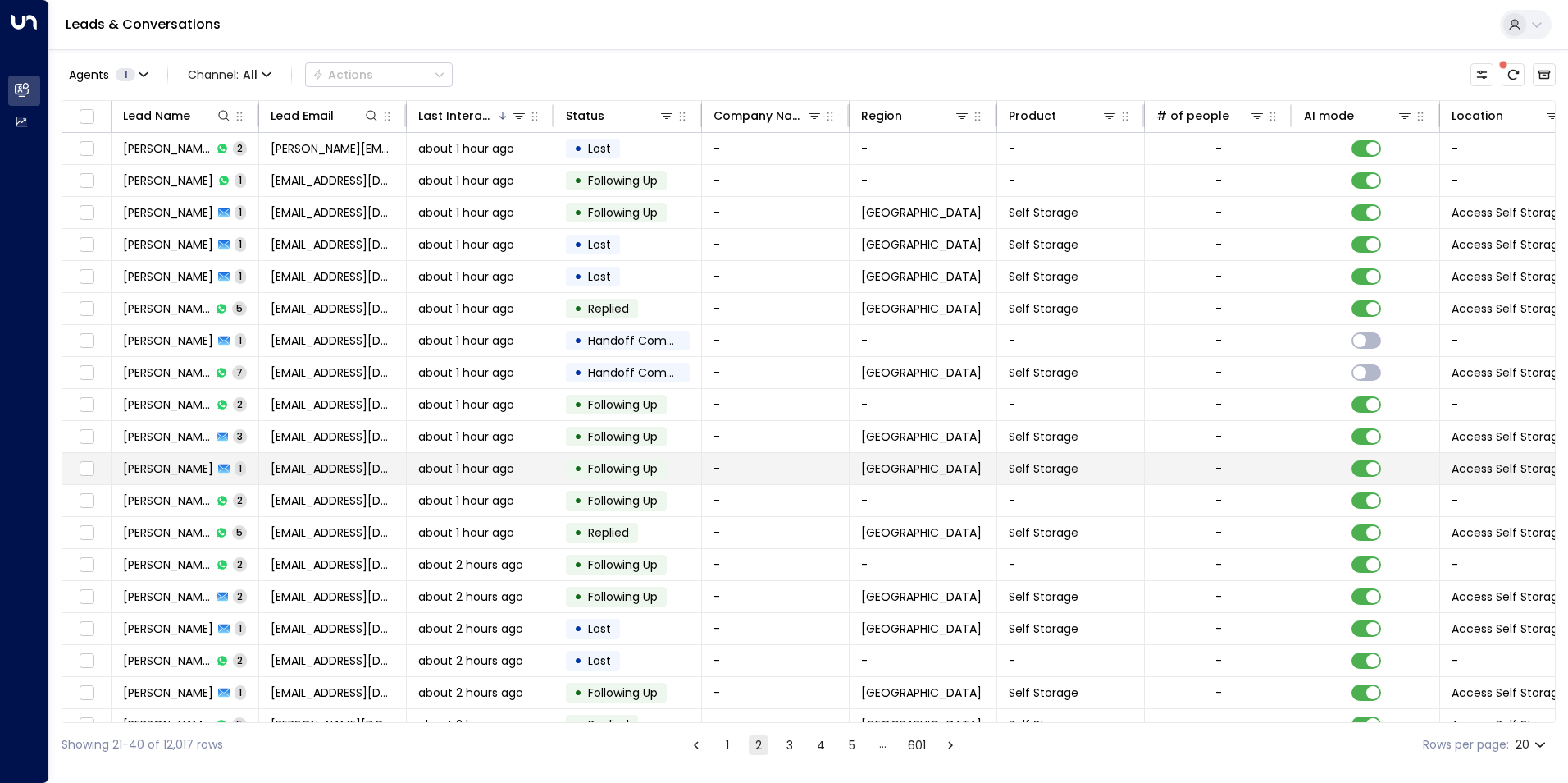
scroll to position [56, 0]
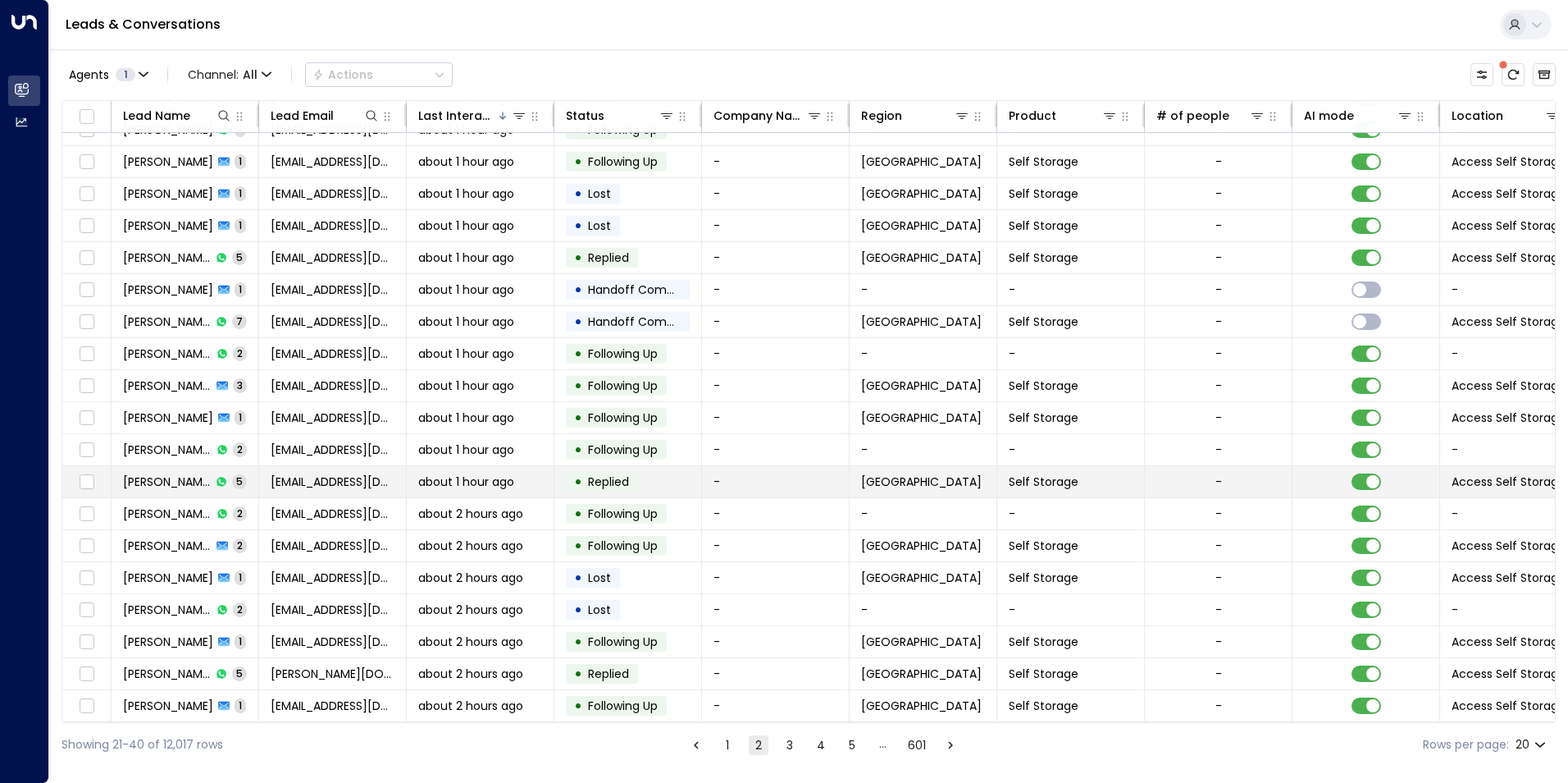
click at [434, 480] on span "about 1 hour ago" at bounding box center [466, 482] width 96 height 16
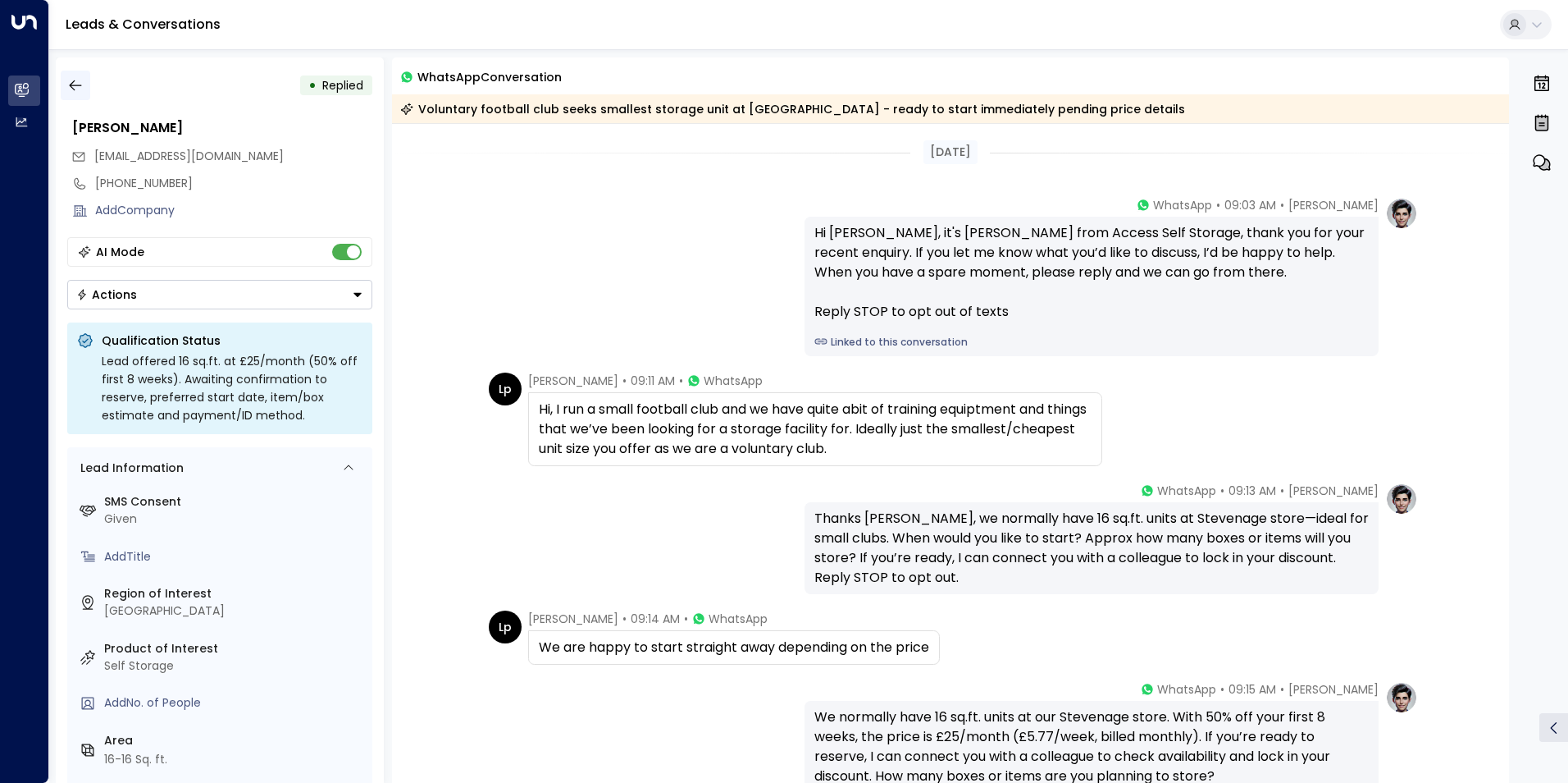
click at [79, 84] on icon "button" at bounding box center [76, 85] width 16 height 16
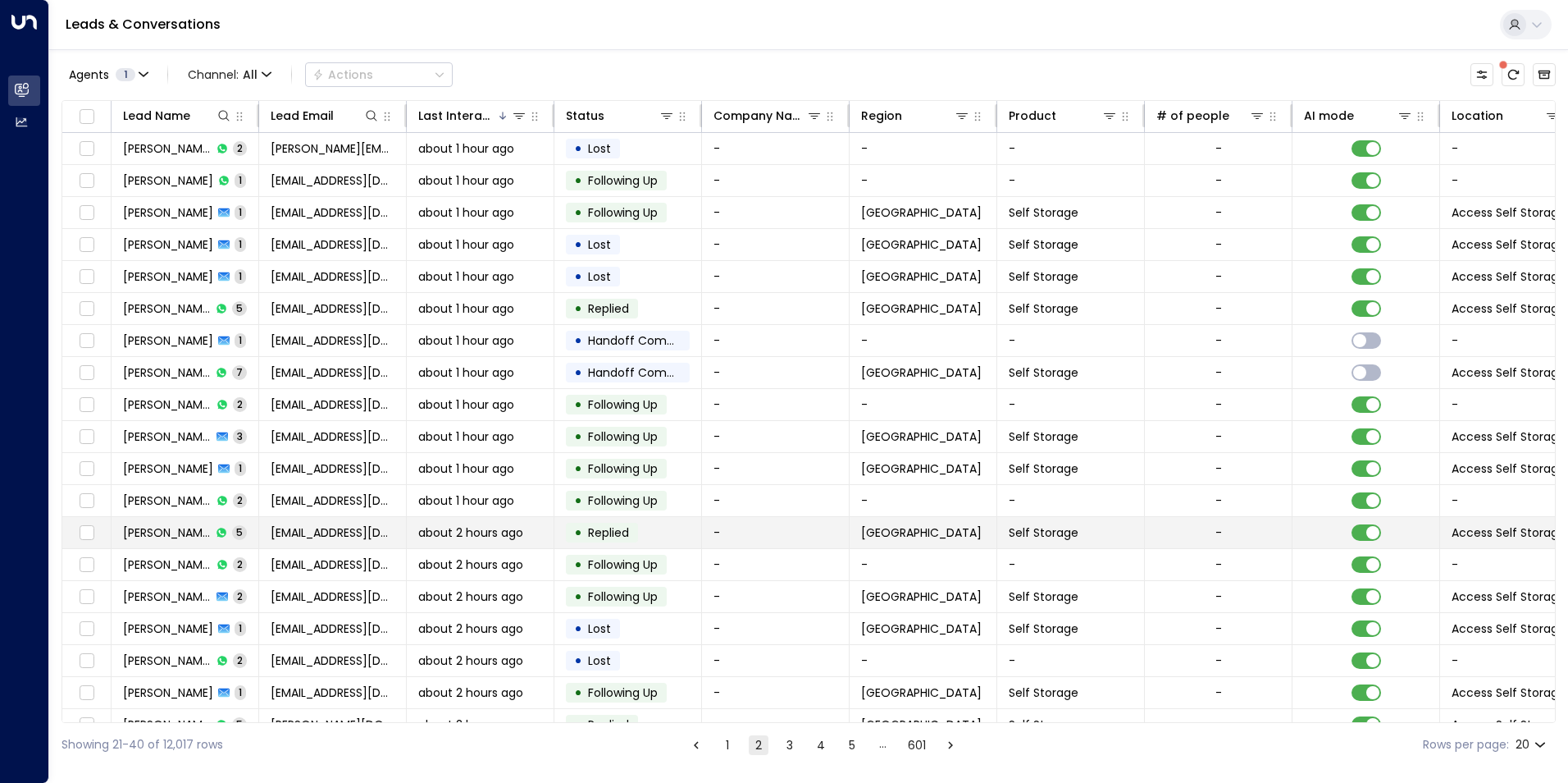
scroll to position [56, 0]
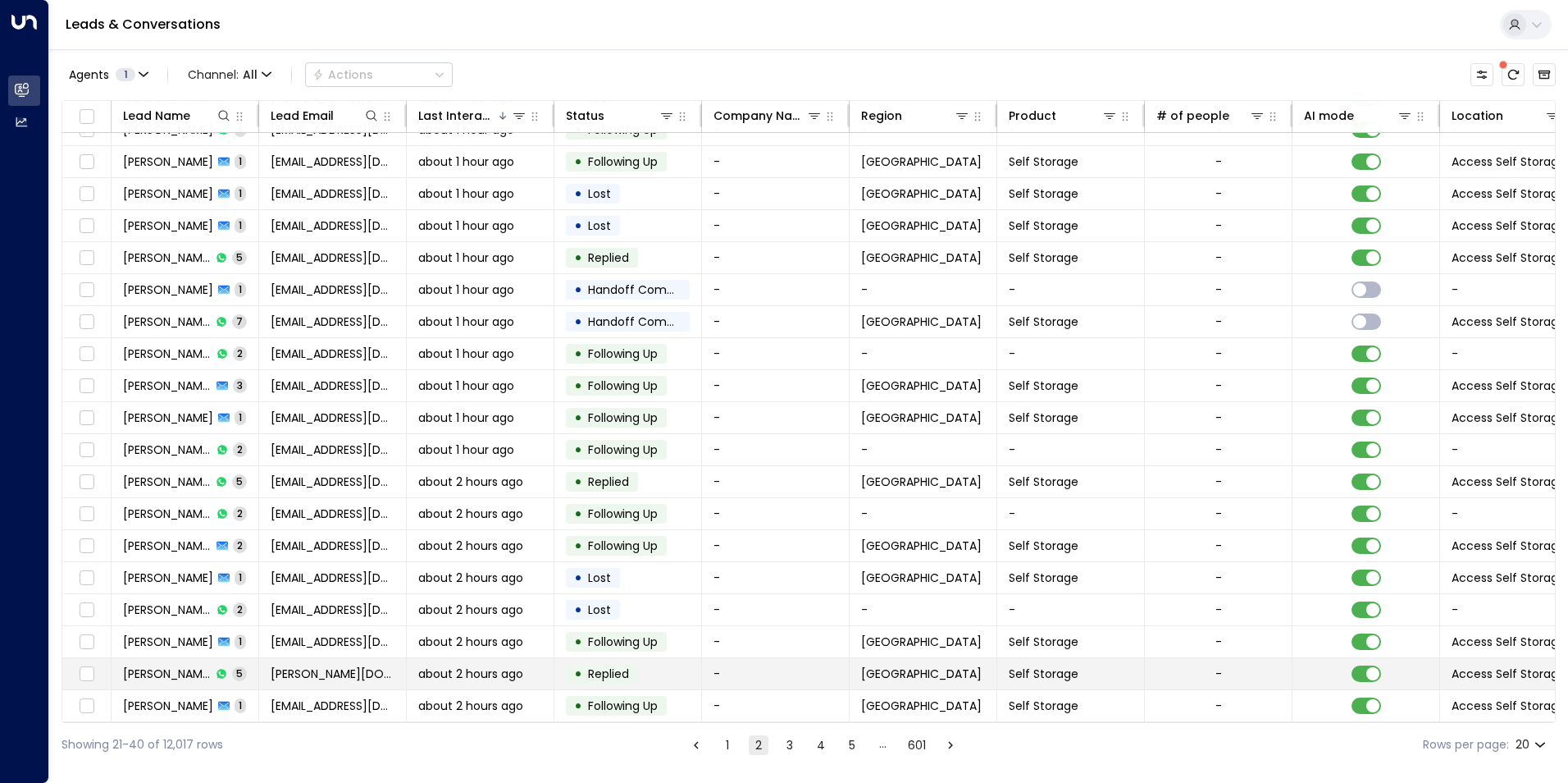
click at [216, 667] on icon at bounding box center [221, 673] width 12 height 12
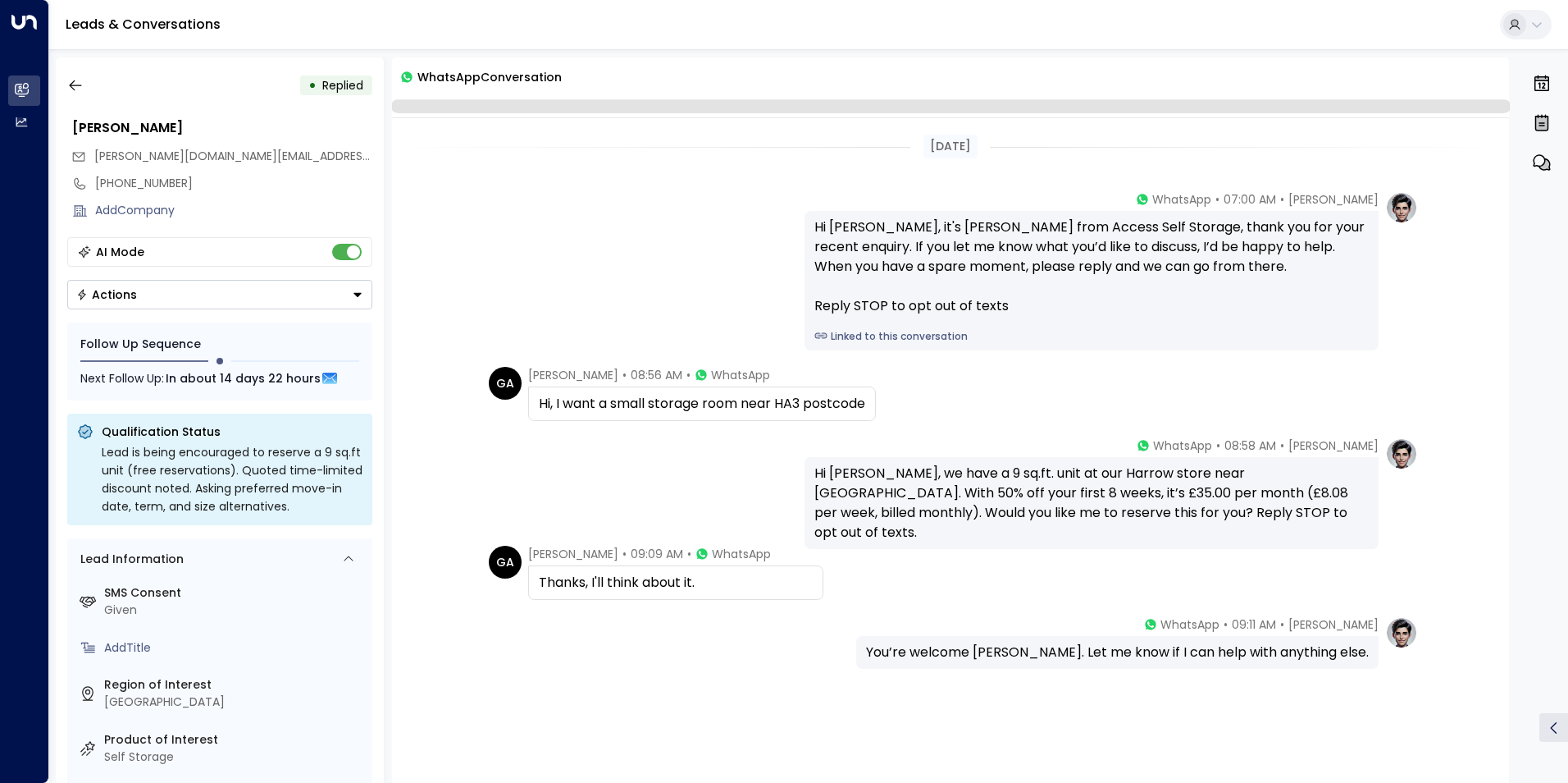
scroll to position [50, 0]
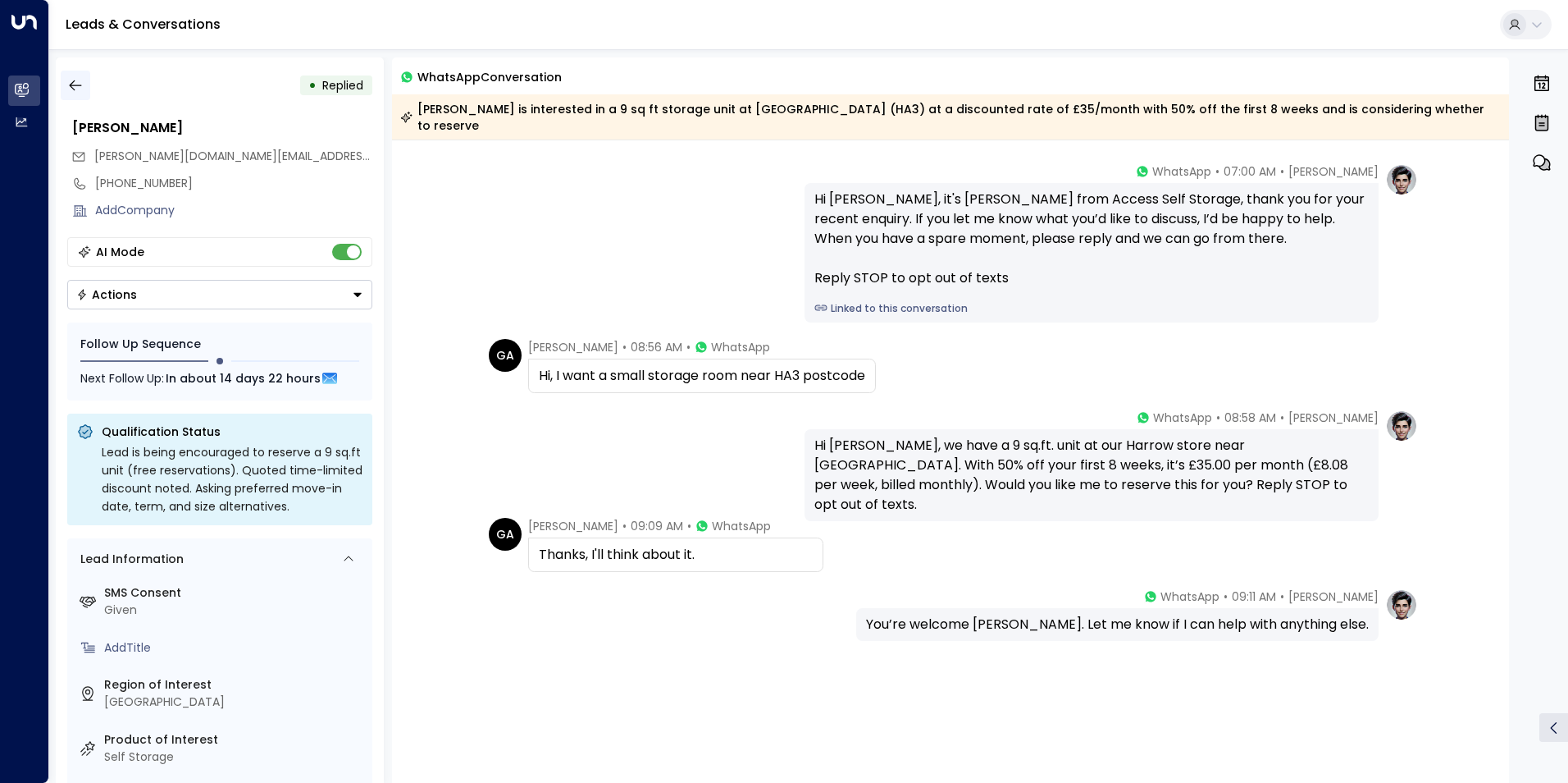
click at [77, 83] on icon "button" at bounding box center [76, 85] width 16 height 16
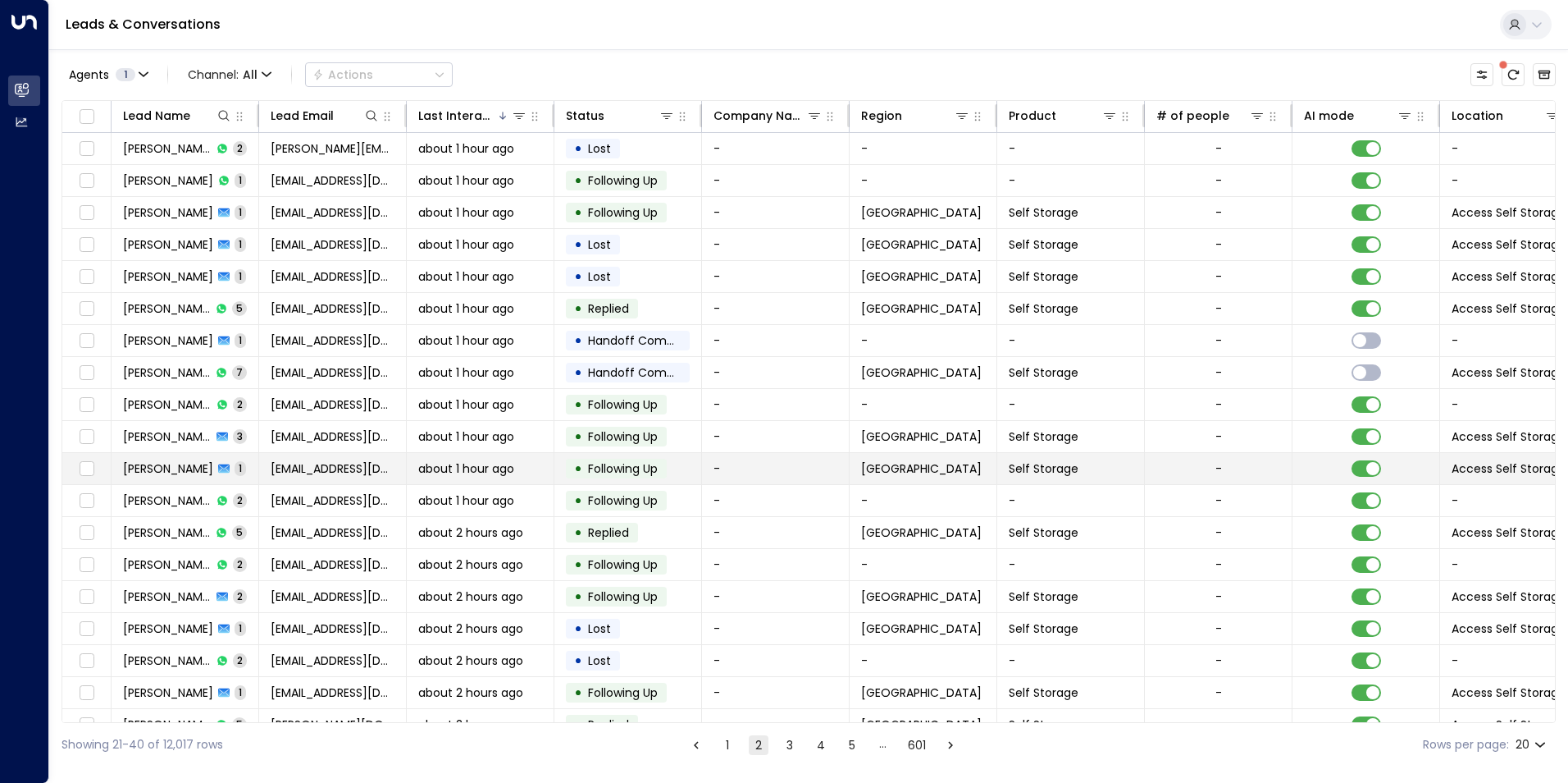
scroll to position [56, 0]
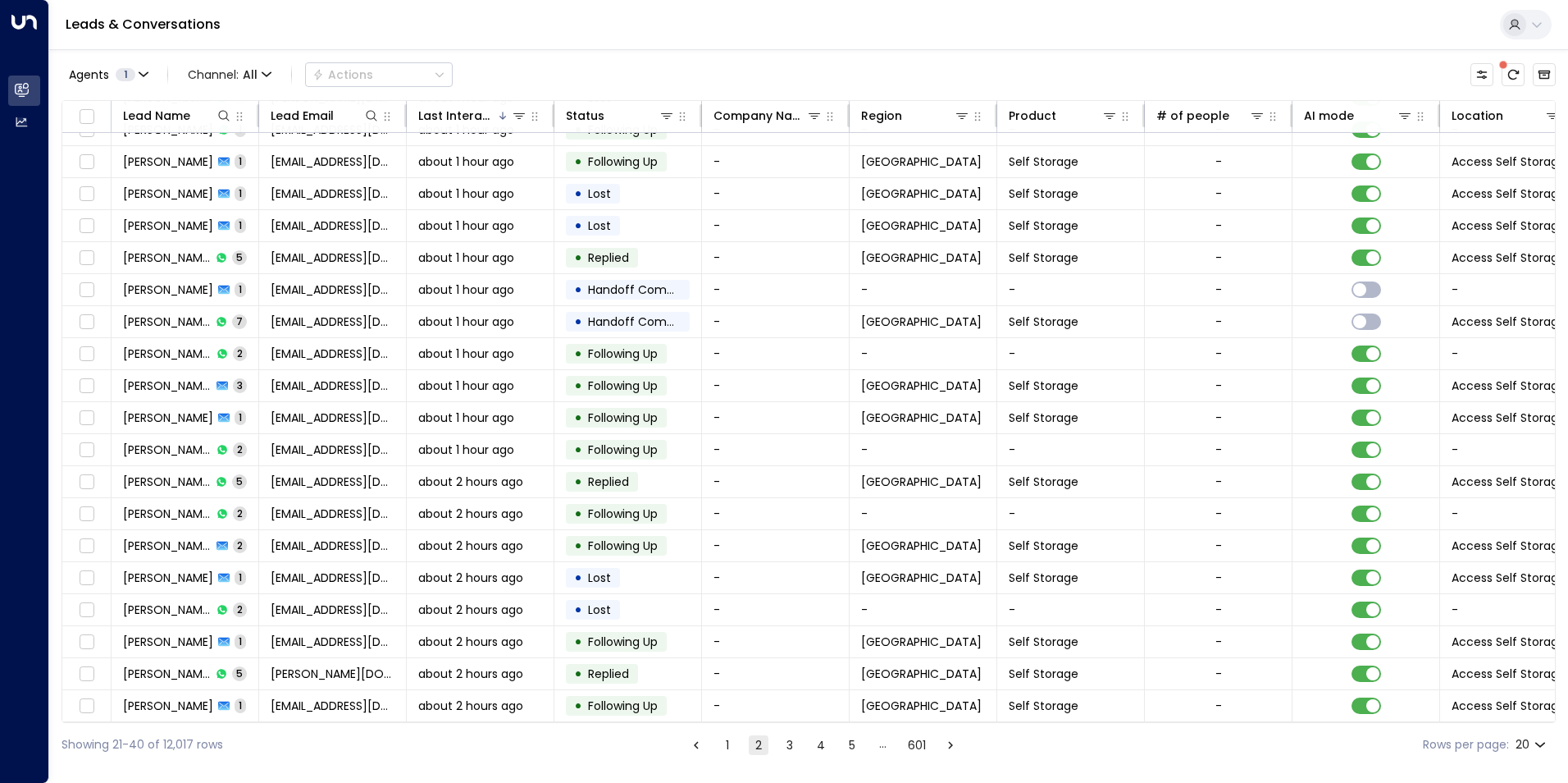
click at [787, 741] on button "3" at bounding box center [790, 745] width 20 height 20
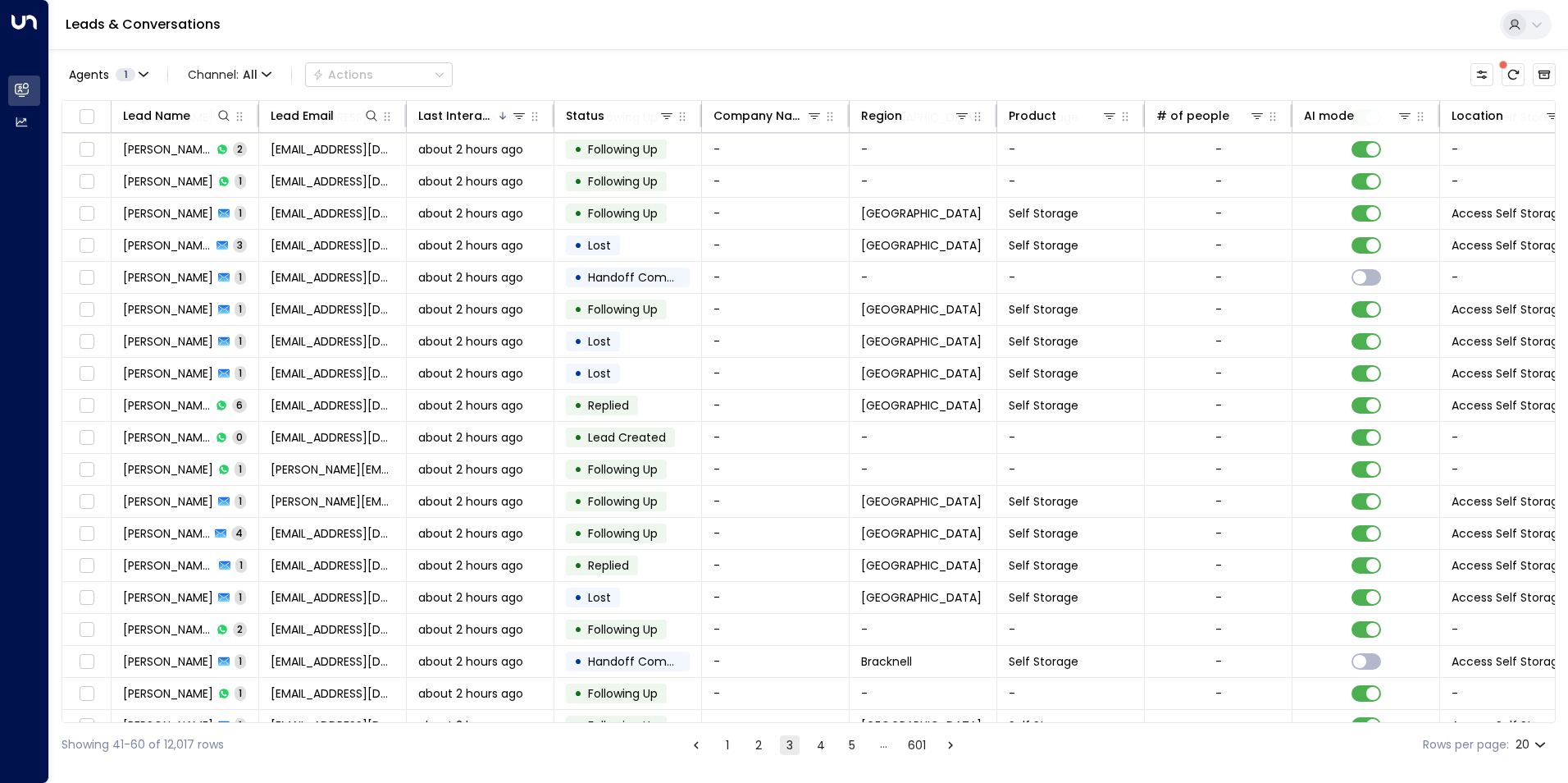
scroll to position [56, 0]
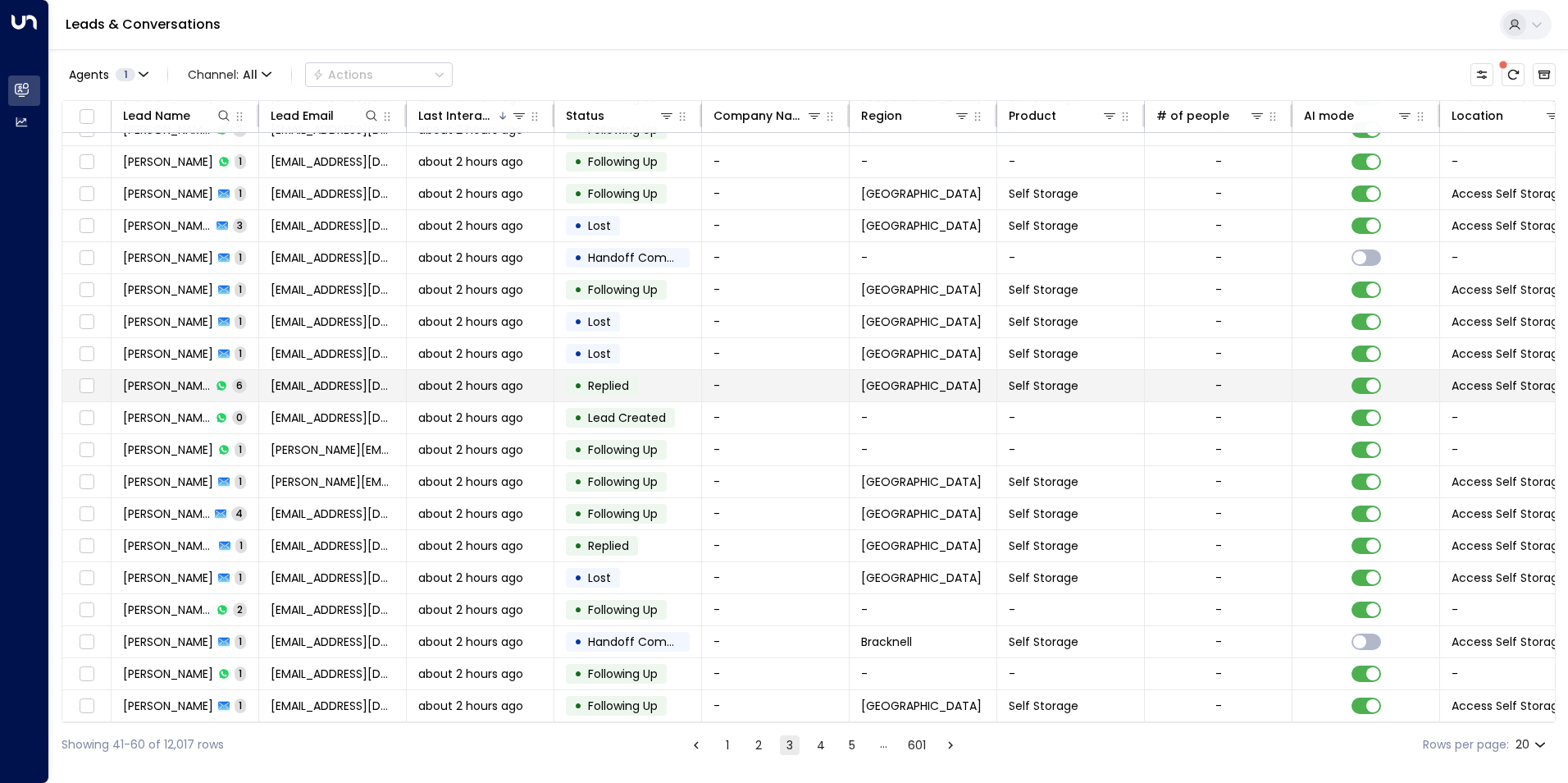
click at [538, 378] on div "about 2 hours ago" at bounding box center [480, 386] width 123 height 16
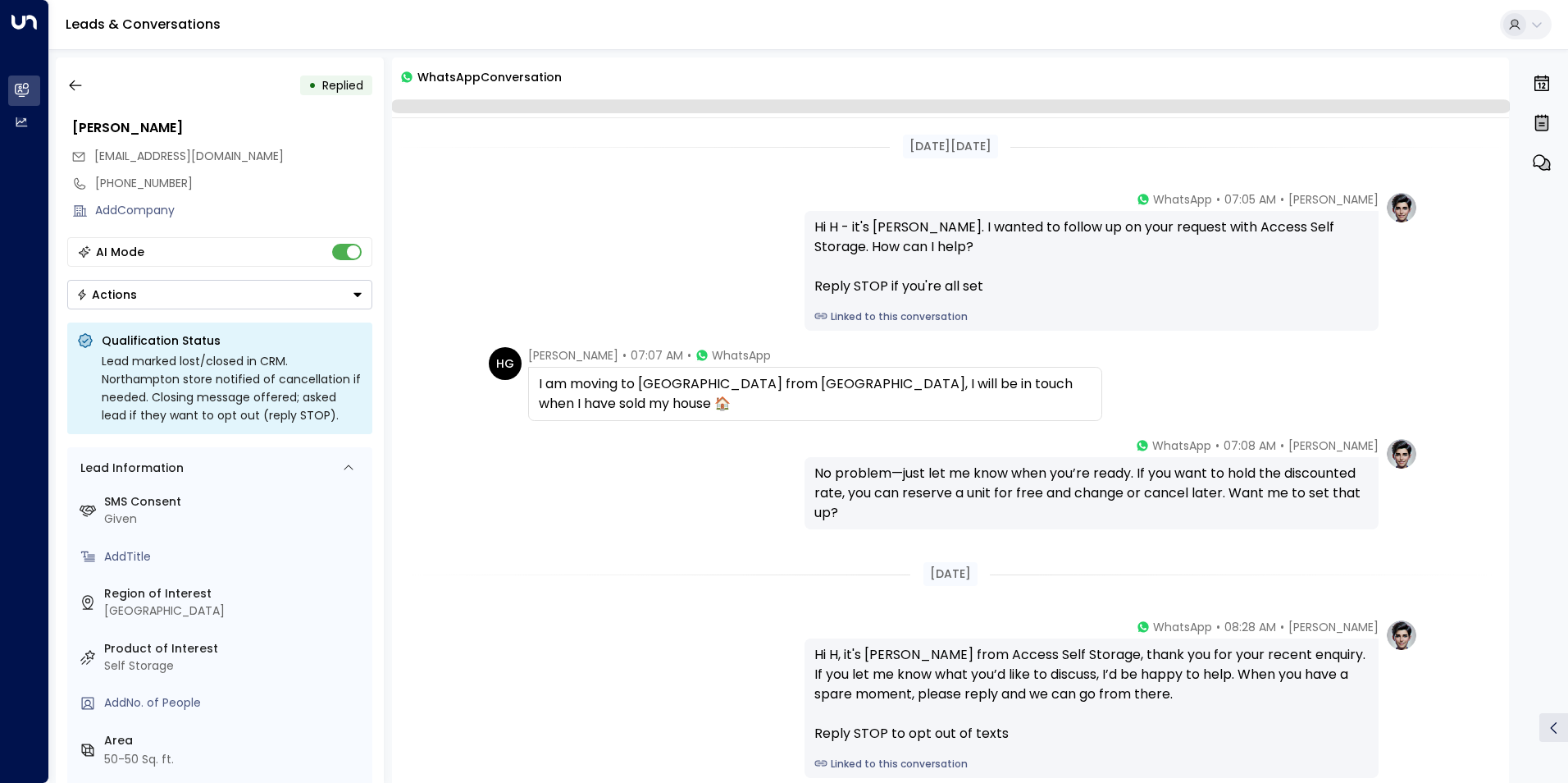
scroll to position [318, 0]
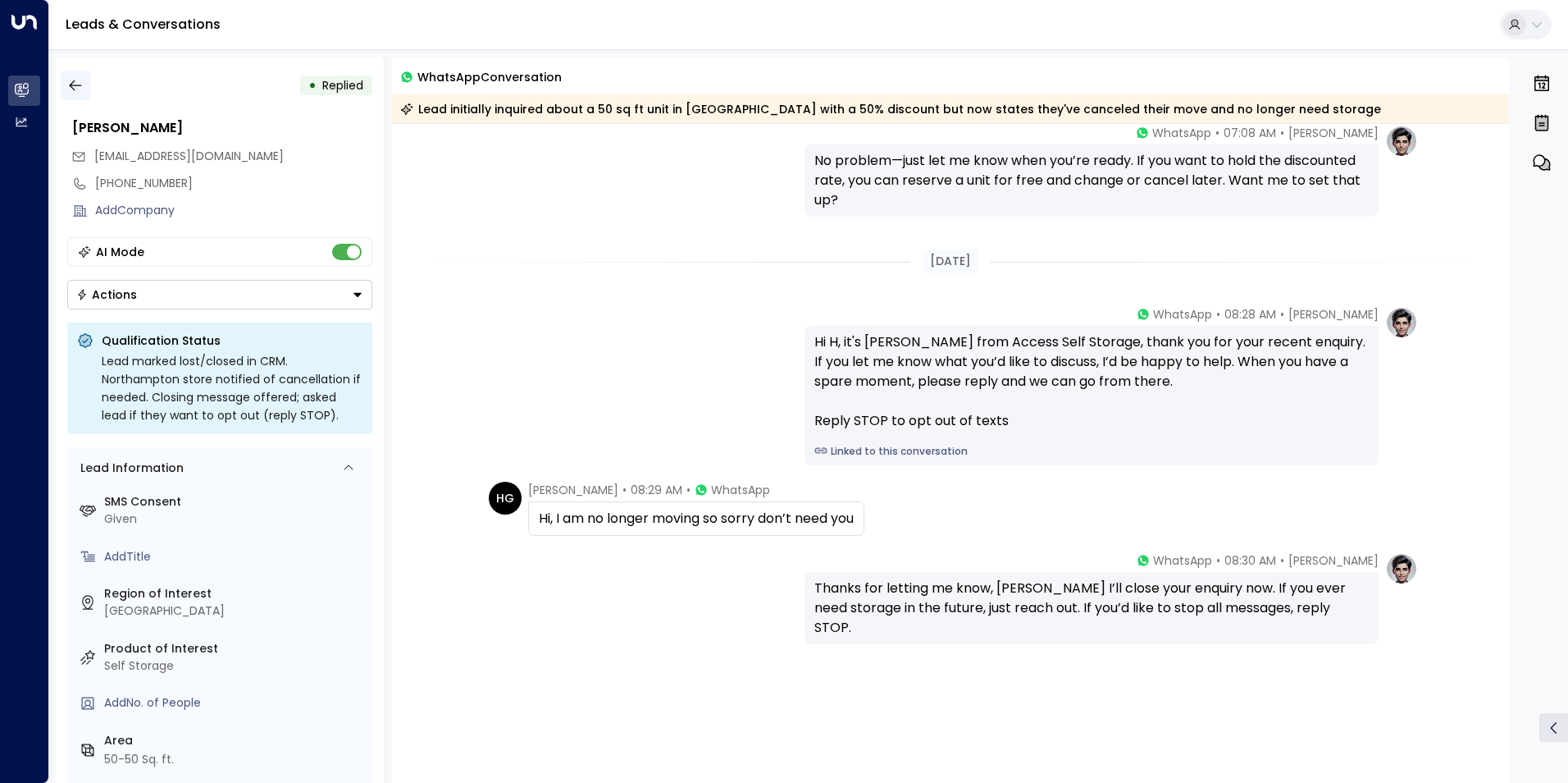
click at [60, 84] on button "button" at bounding box center [75, 84] width 29 height 29
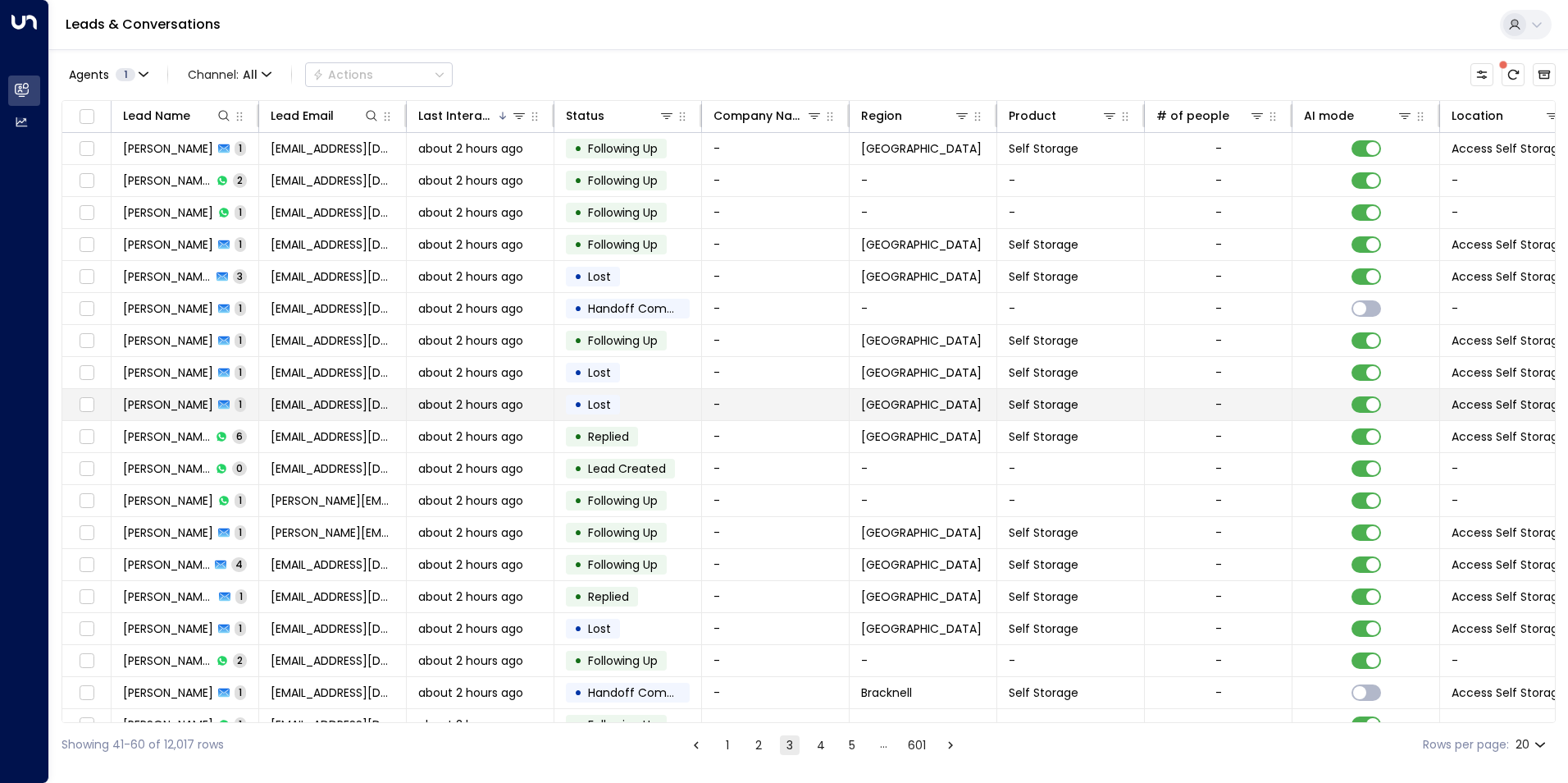
scroll to position [56, 0]
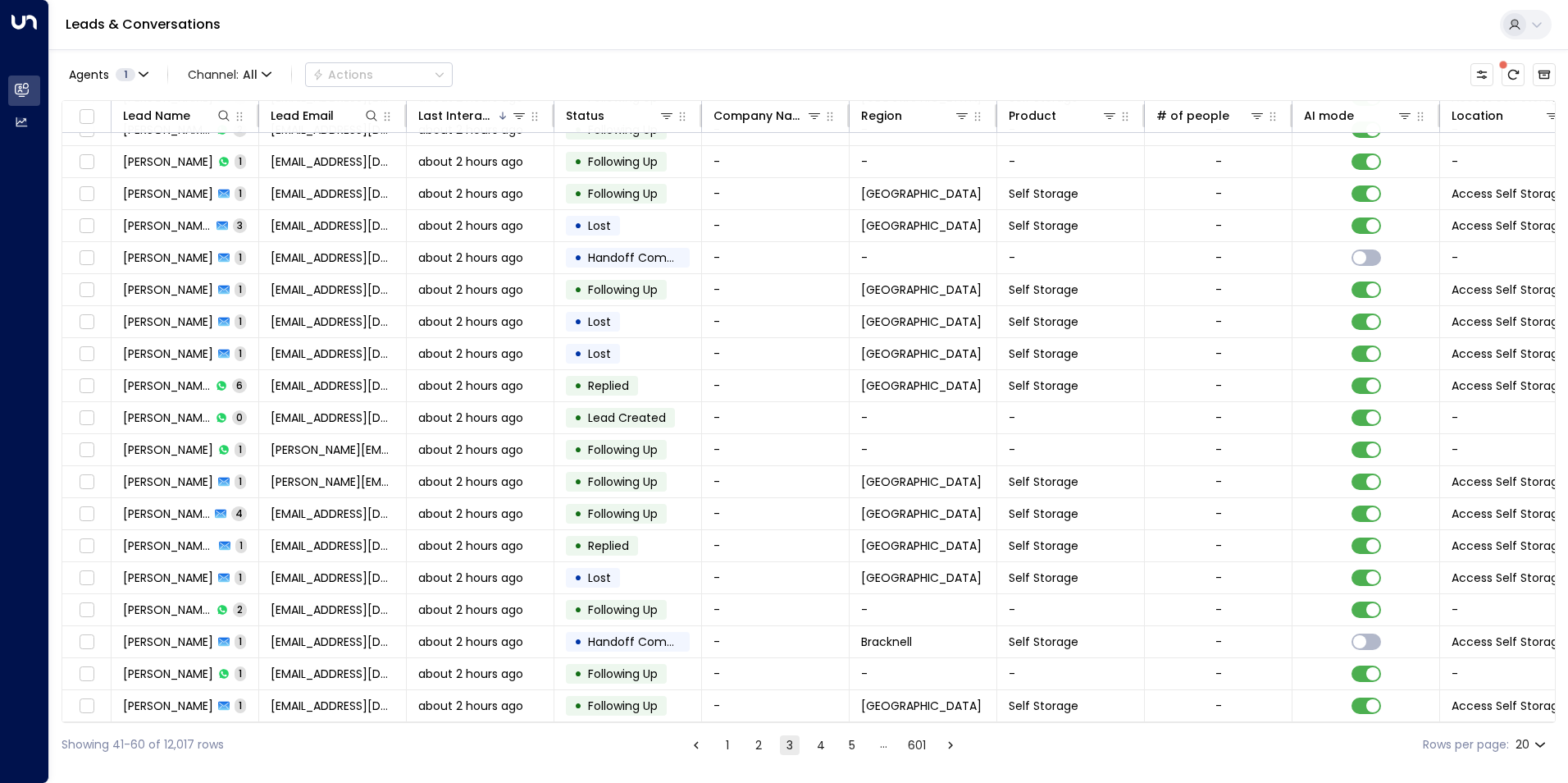
click at [820, 751] on button "4" at bounding box center [821, 745] width 20 height 20
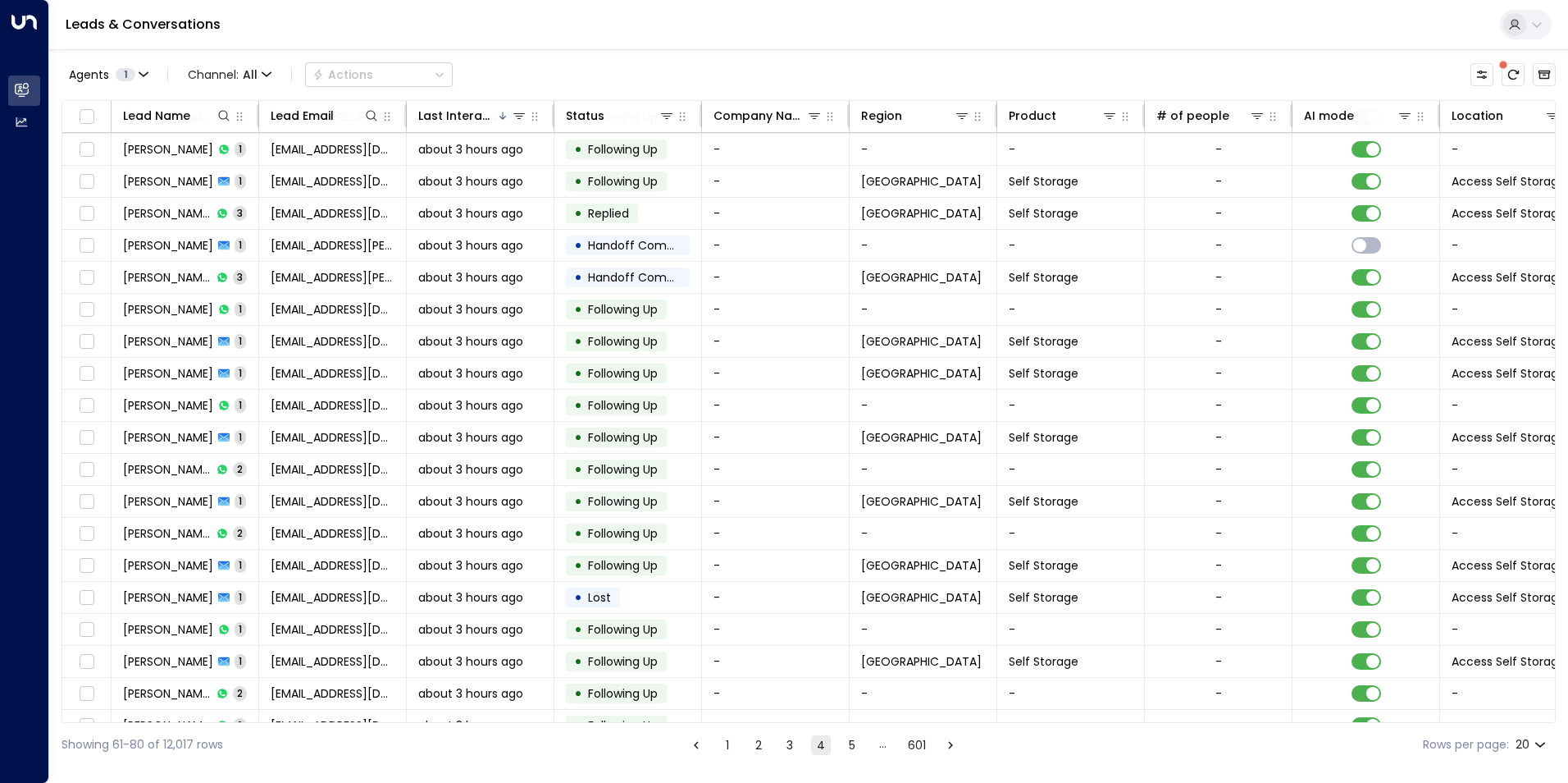
scroll to position [56, 0]
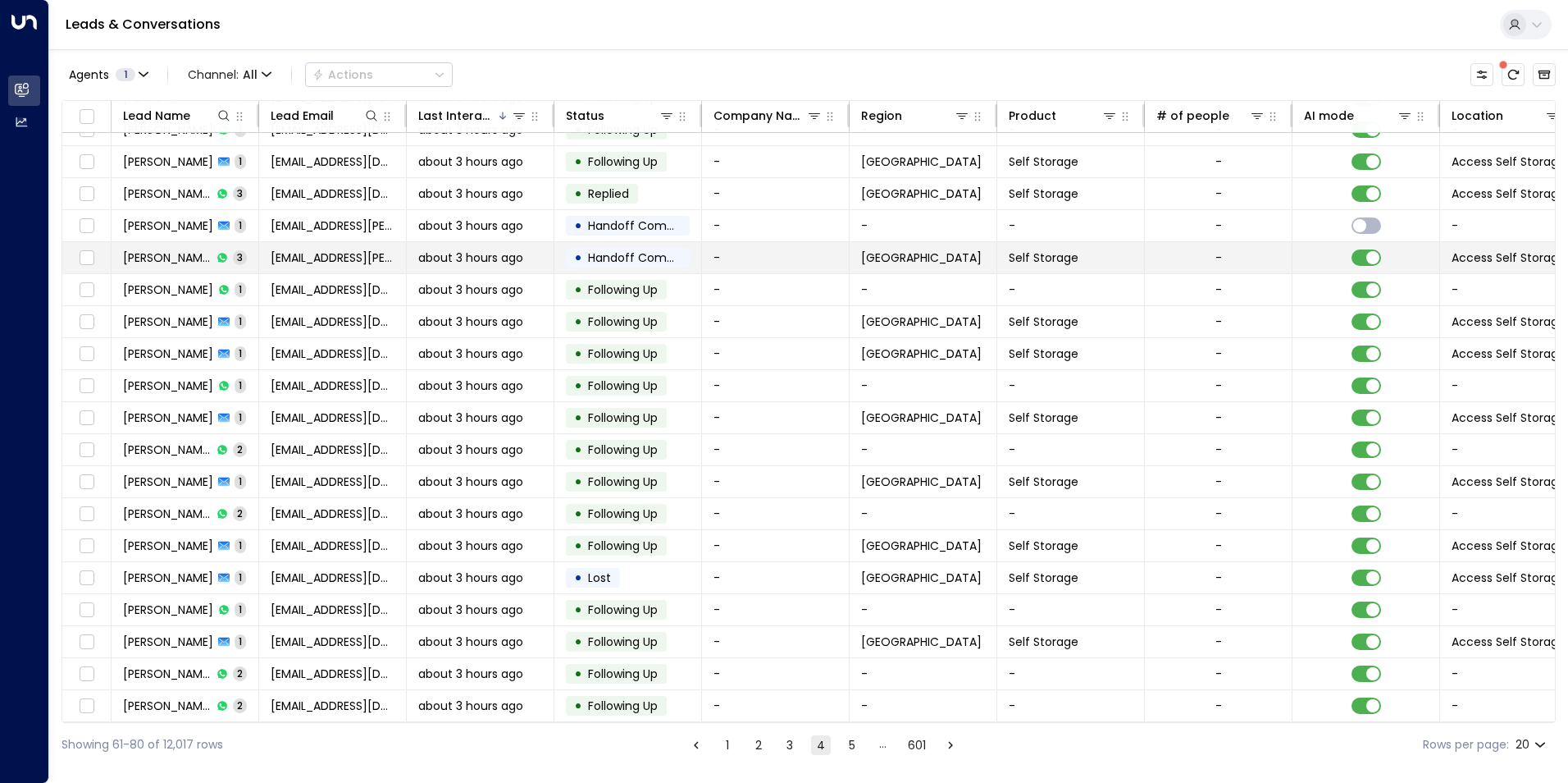
click at [254, 256] on td "[PERSON_NAME] 3" at bounding box center [186, 257] width 147 height 31
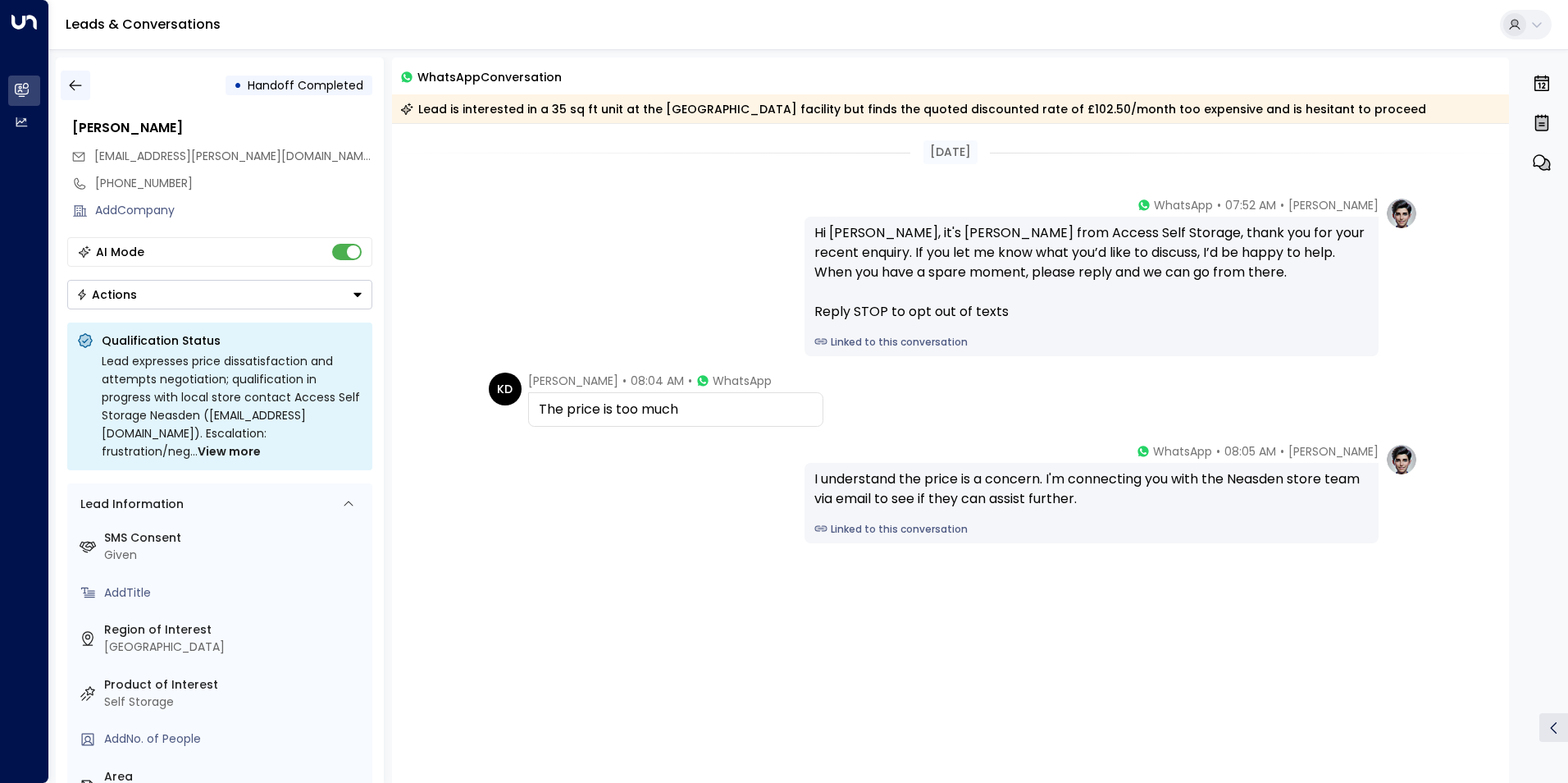
click at [80, 84] on icon "button" at bounding box center [76, 85] width 16 height 16
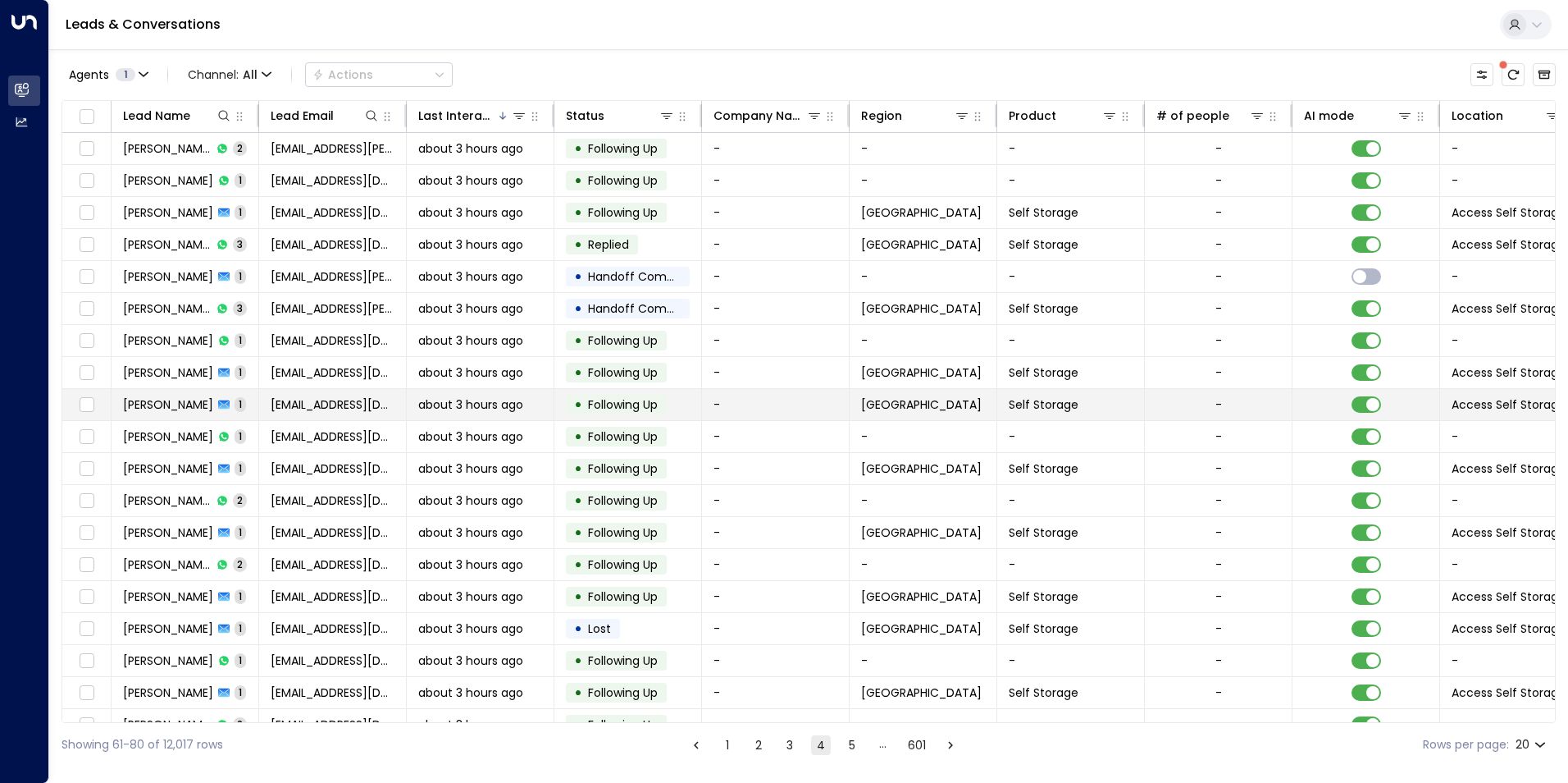
scroll to position [56, 0]
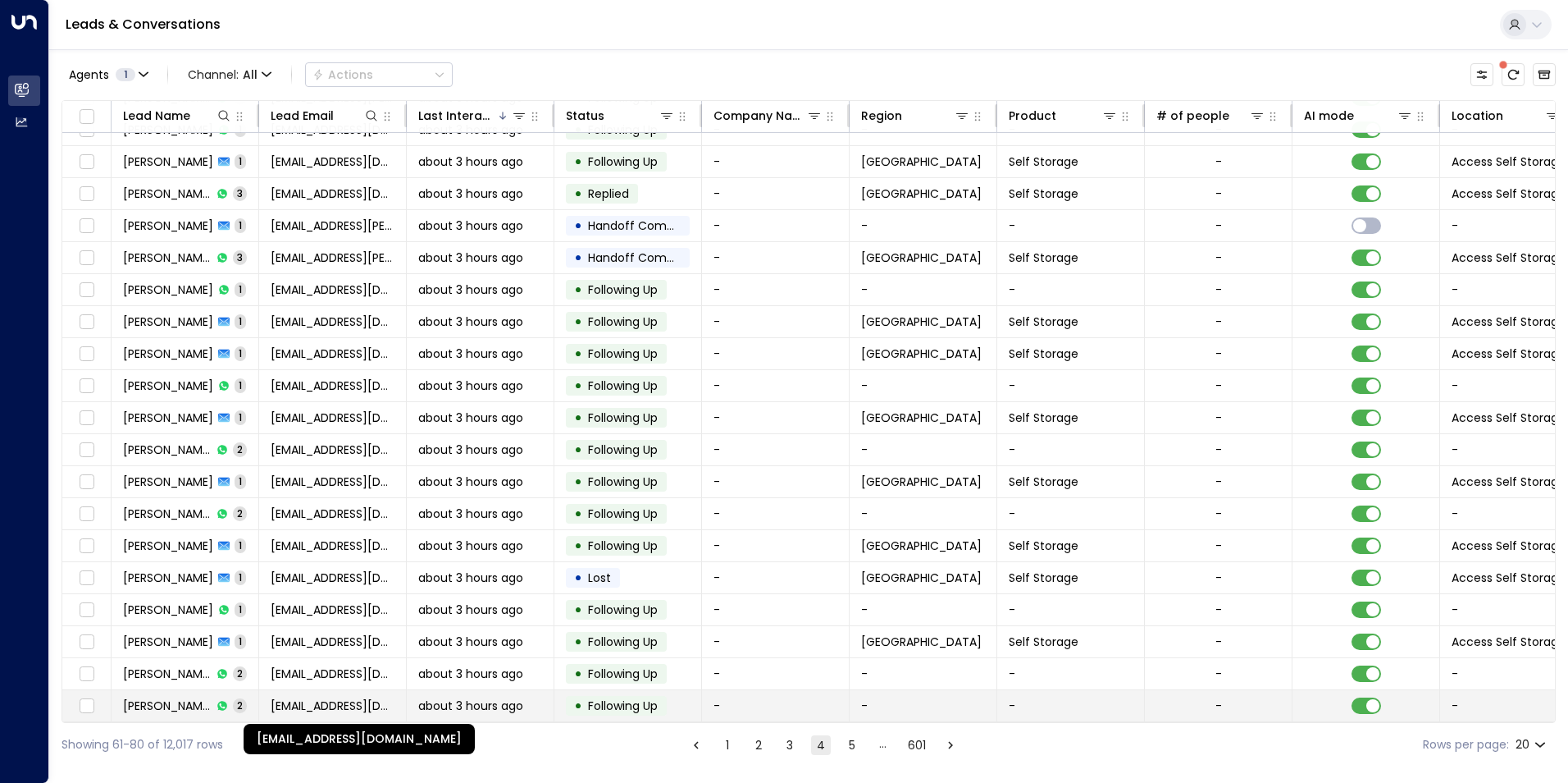
click at [375, 699] on span "[EMAIL_ADDRESS][DOMAIN_NAME]" at bounding box center [332, 706] width 123 height 16
